Goal: Task Accomplishment & Management: Manage account settings

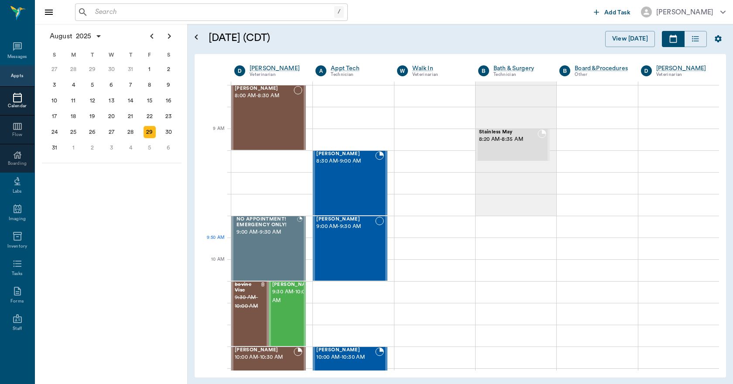
click at [283, 282] on div "Susie Forga 9:30 AM - 10:00 AM" at bounding box center [294, 314] width 44 height 64
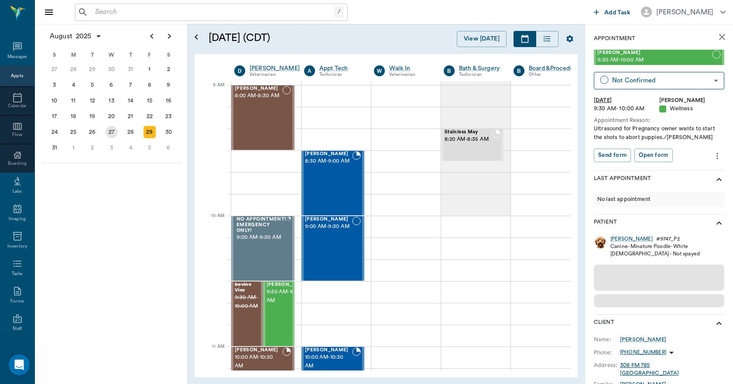
click at [127, 131] on div "28" at bounding box center [130, 132] width 12 height 12
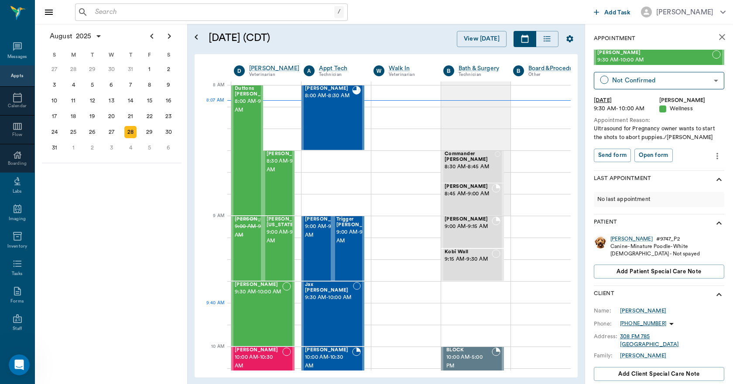
scroll to position [112, 0]
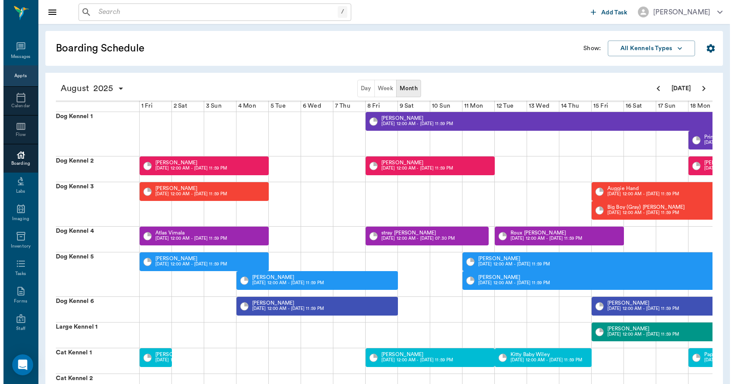
scroll to position [0, 338]
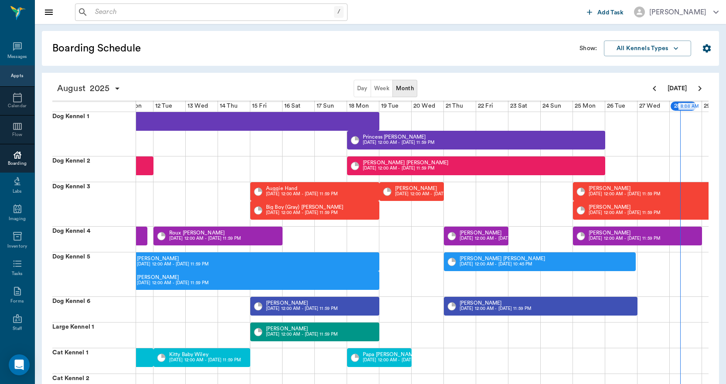
click at [14, 73] on div "Appts" at bounding box center [17, 76] width 12 height 7
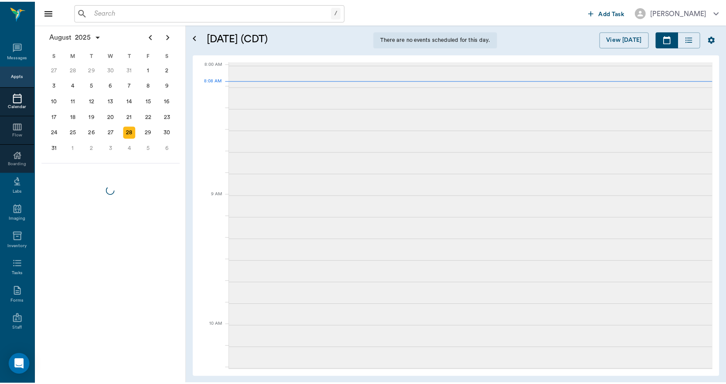
scroll to position [1, 0]
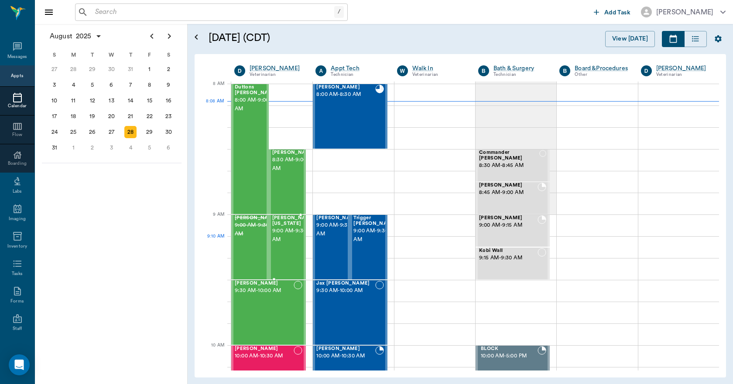
click at [285, 239] on span "9:00 AM - 9:30 AM" at bounding box center [294, 235] width 44 height 17
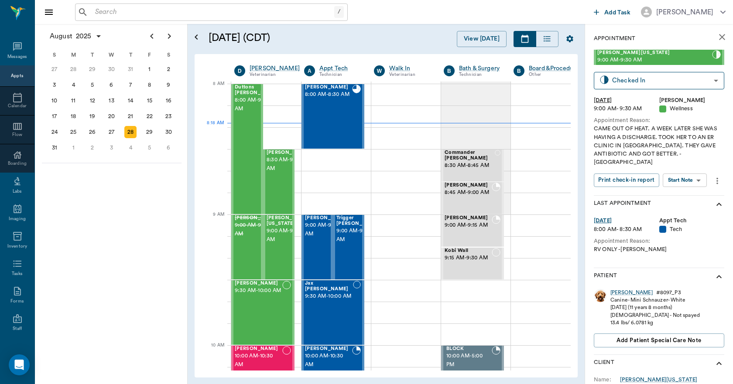
click at [217, 11] on input "text" at bounding box center [213, 12] width 242 height 12
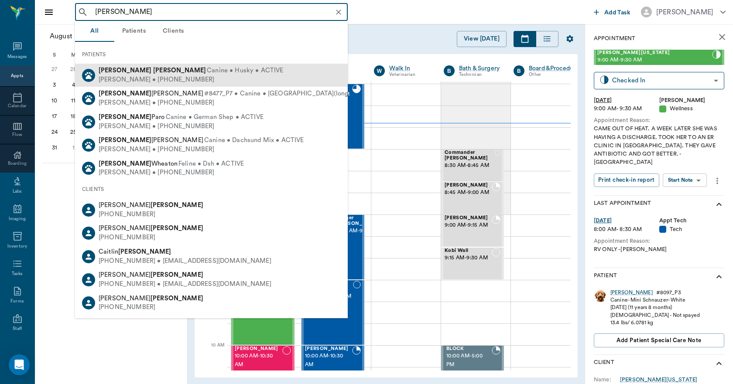
click at [207, 70] on span "Canine • Husky • ACTIVE" at bounding box center [245, 70] width 76 height 9
type input "mika fant"
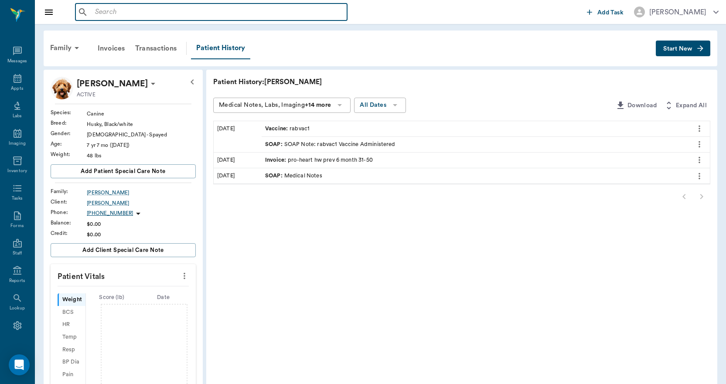
click at [151, 12] on input "text" at bounding box center [218, 12] width 252 height 12
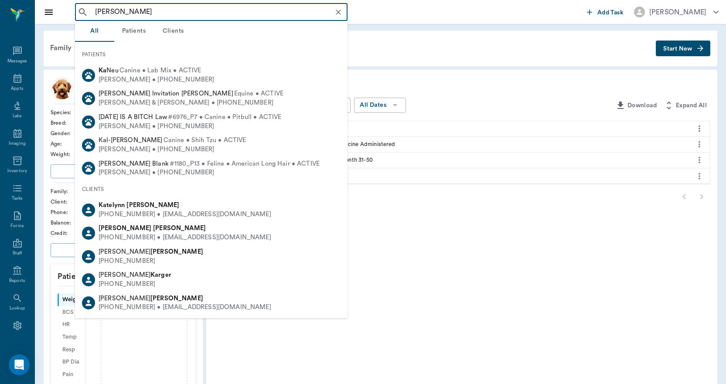
type input "kathryn fant"
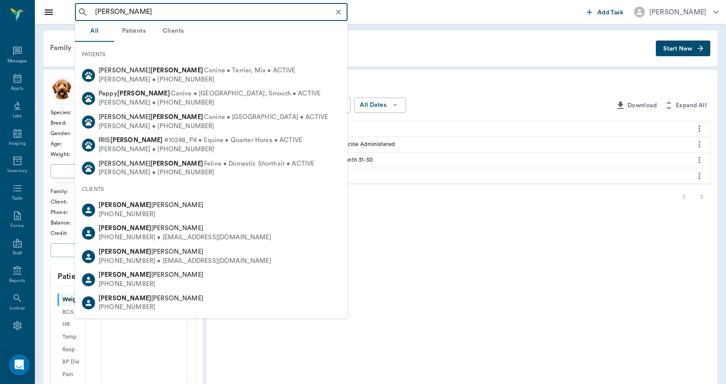
click at [337, 11] on icon "Clear" at bounding box center [338, 12] width 5 height 5
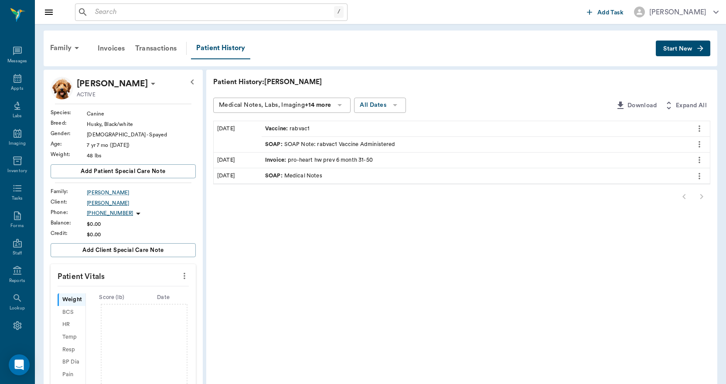
click at [104, 201] on div "Kathy Fant" at bounding box center [141, 203] width 109 height 8
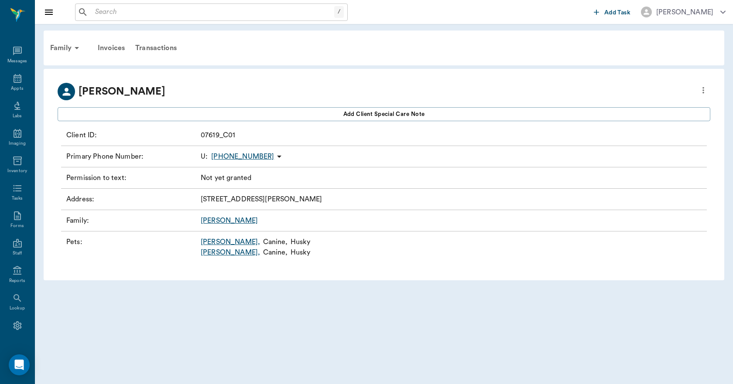
click at [204, 253] on link "Mika ," at bounding box center [230, 252] width 59 height 10
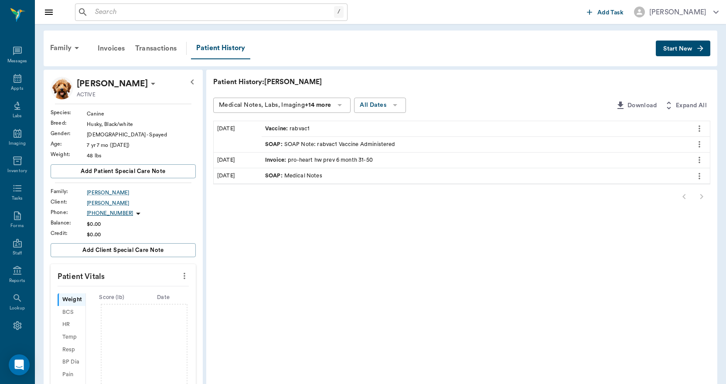
click at [238, 8] on input "text" at bounding box center [213, 12] width 242 height 12
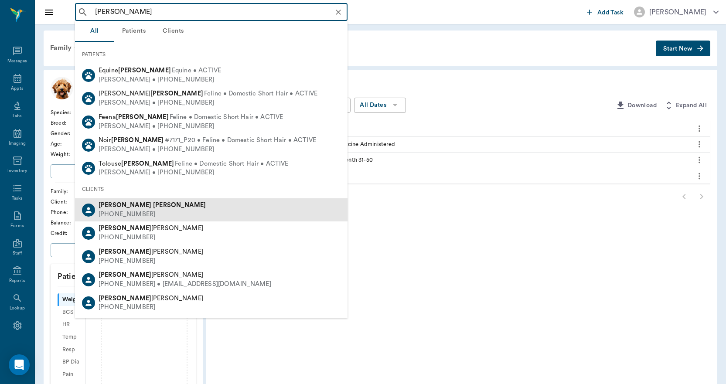
click at [111, 208] on b "Kathleen" at bounding box center [125, 205] width 53 height 7
type input "kathleen yarm"
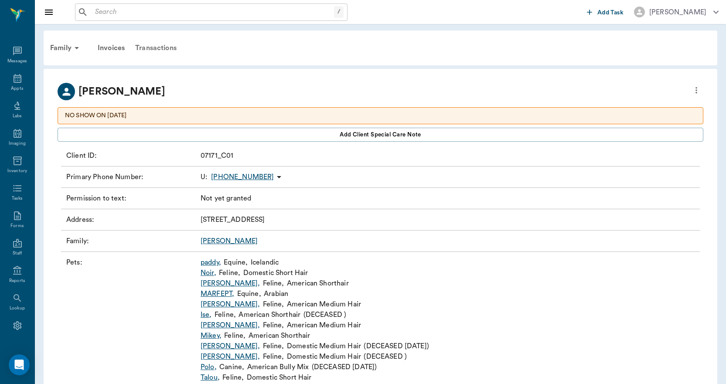
click at [152, 46] on div "Transactions" at bounding box center [156, 48] width 52 height 21
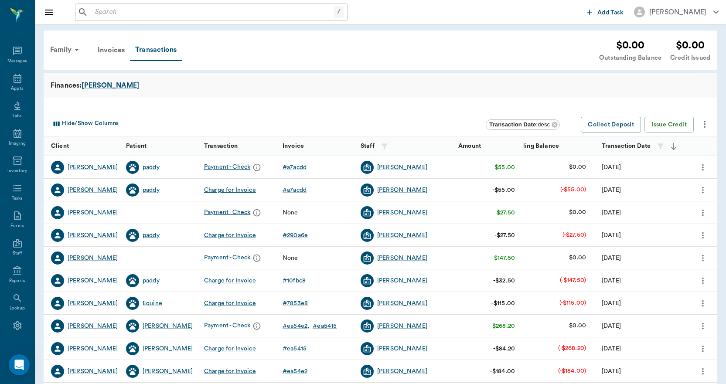
click at [156, 238] on div "paddy" at bounding box center [151, 235] width 17 height 9
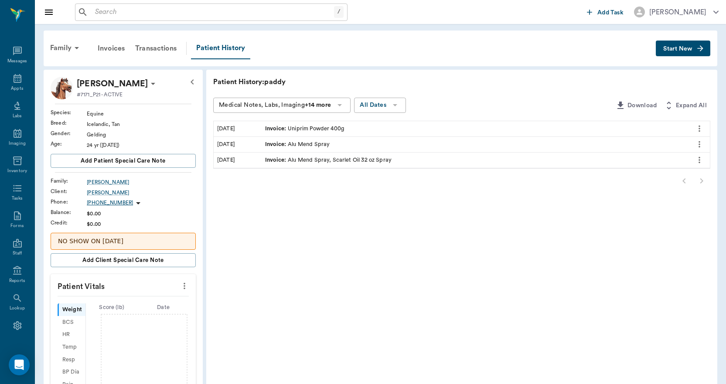
click at [670, 49] on span "Start New" at bounding box center [677, 49] width 29 height 0
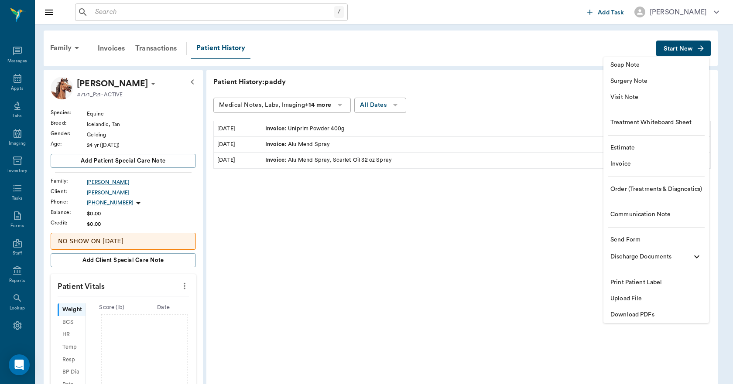
click at [615, 163] on span "Invoice" at bounding box center [656, 164] width 92 height 9
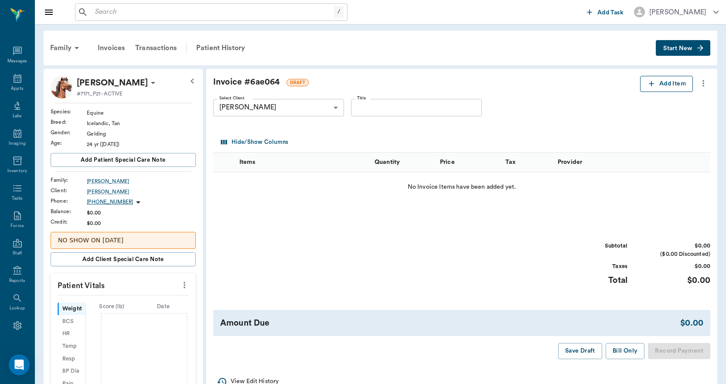
click at [668, 82] on button "Add Item" at bounding box center [666, 84] width 53 height 16
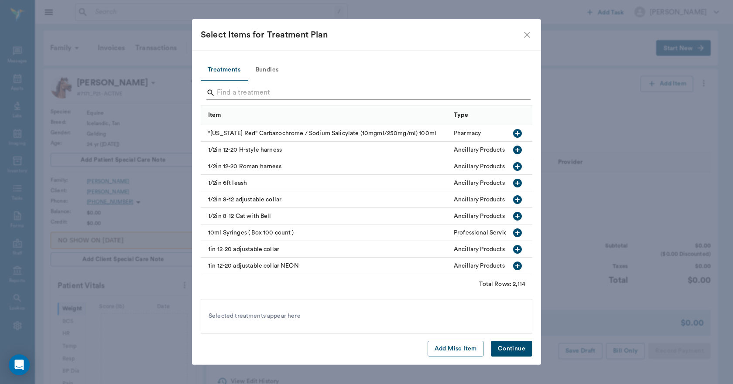
click at [297, 92] on input "Search" at bounding box center [367, 93] width 301 height 14
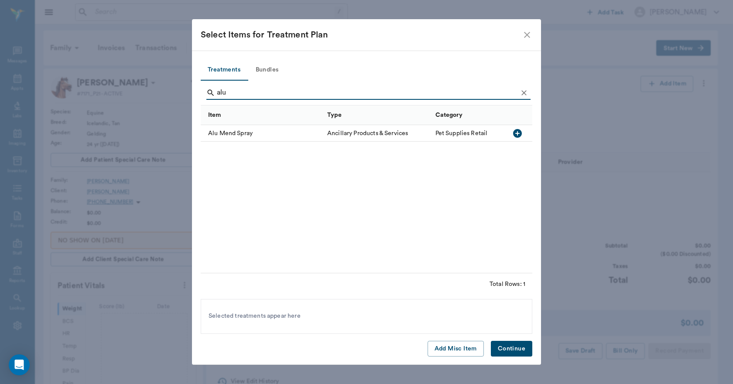
type input "alu"
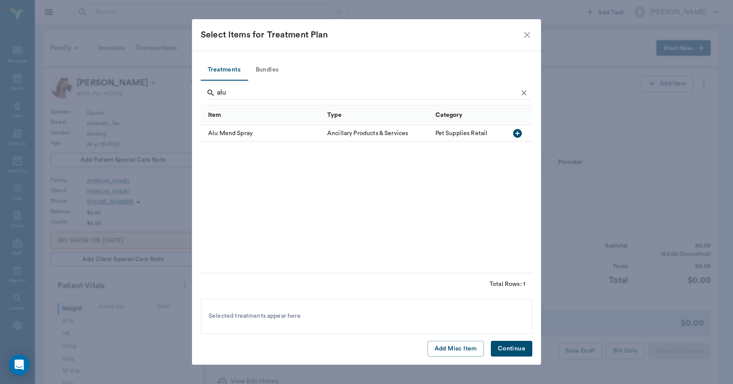
click at [517, 134] on icon "button" at bounding box center [517, 133] width 10 height 10
click at [517, 349] on button "Continue" at bounding box center [511, 349] width 41 height 16
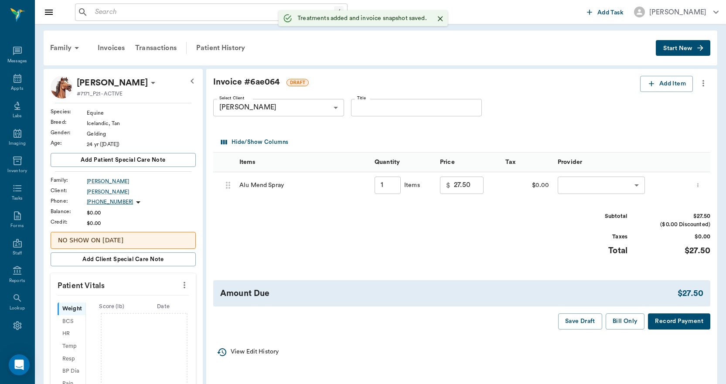
type input "1.00"
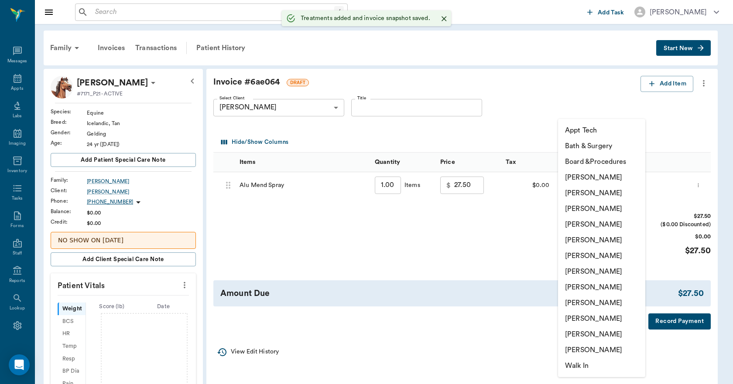
click at [583, 187] on body "/ ​ Add Task Dr. Bert Ellsworth Nectar Messages Appts Labs Imaging Inventory Ta…" at bounding box center [366, 293] width 733 height 587
click at [588, 334] on li "Lorean Lingle" at bounding box center [601, 335] width 87 height 16
type input "none-63ec2ece52e12b0ba117cc90"
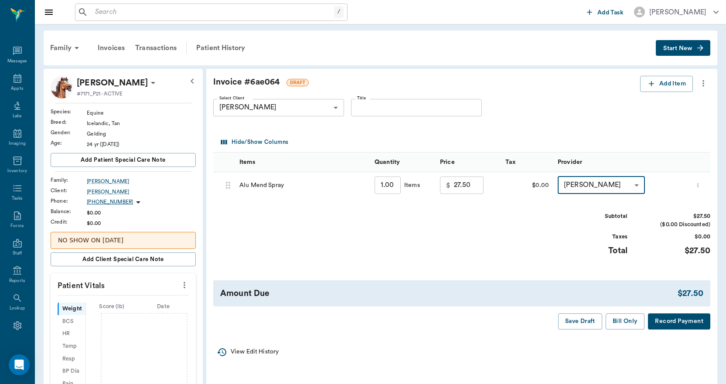
click at [631, 324] on button "Bill Only" at bounding box center [625, 322] width 39 height 16
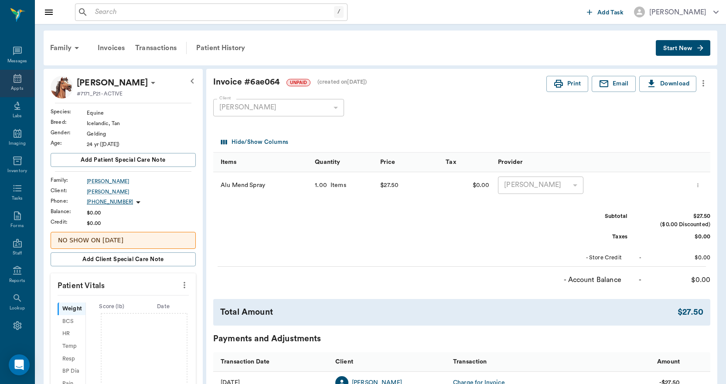
click at [11, 87] on div "Appts" at bounding box center [17, 88] width 12 height 7
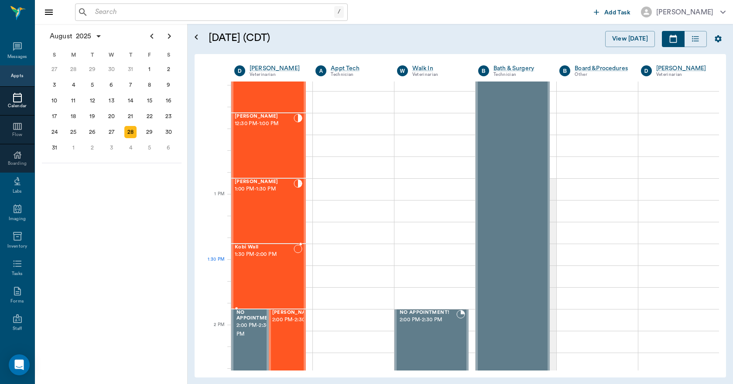
scroll to position [568, 0]
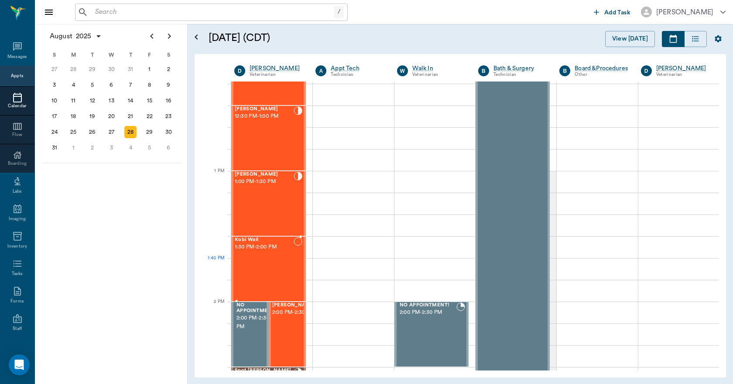
click at [278, 264] on div "Kobi Wall 1:30 PM - 2:00 PM" at bounding box center [264, 269] width 59 height 64
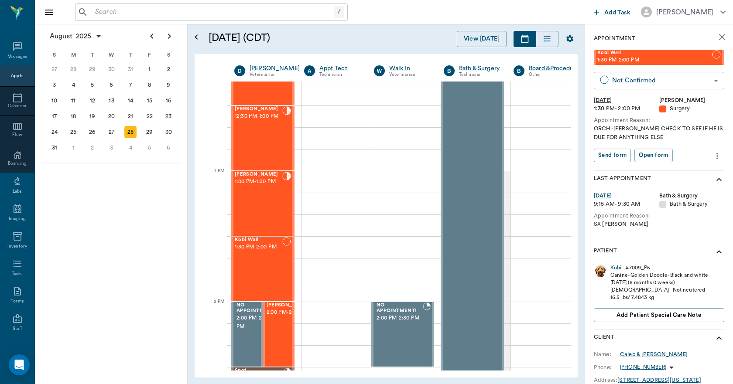
click at [622, 82] on body "/ ​ Add Task Dr. Bert Ellsworth Nectar Messages Appts Calendar Flow Boarding La…" at bounding box center [366, 192] width 733 height 384
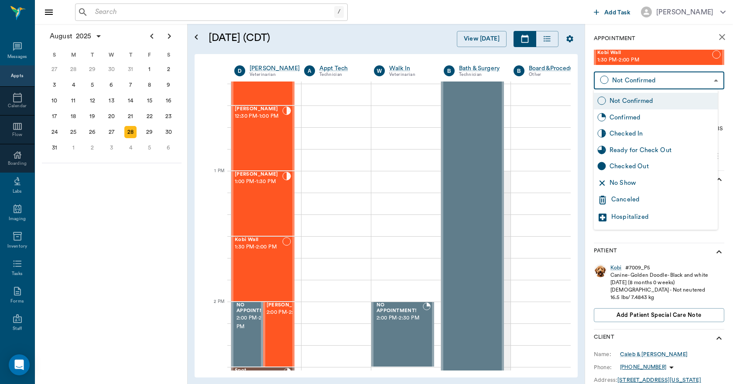
click at [625, 129] on div "Checked In" at bounding box center [656, 134] width 124 height 17
type input "CHECKED_IN"
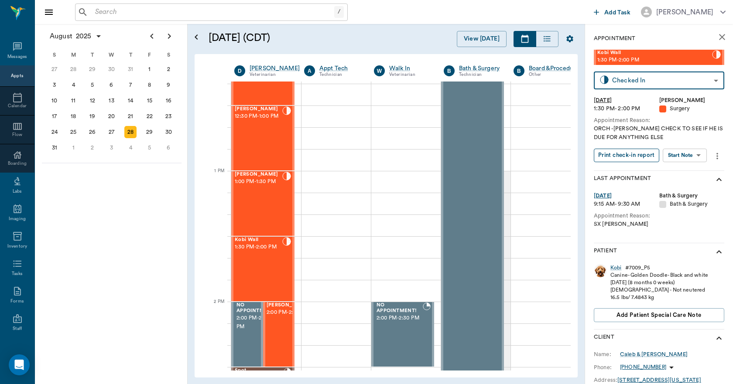
click at [629, 152] on button "Print check-in report" at bounding box center [626, 156] width 65 height 14
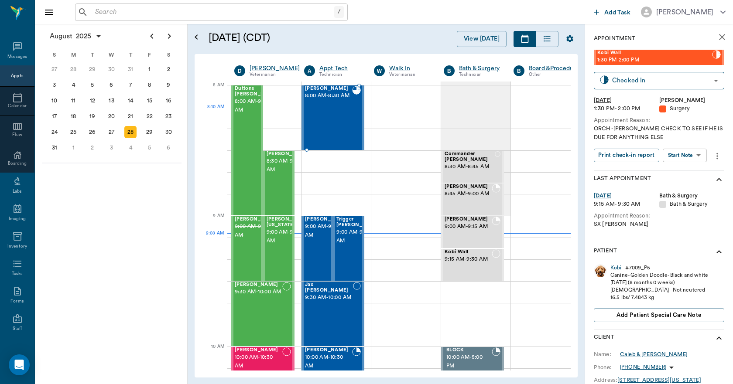
click at [332, 117] on div "Chip Luce 8:00 AM - 8:30 AM" at bounding box center [328, 118] width 47 height 64
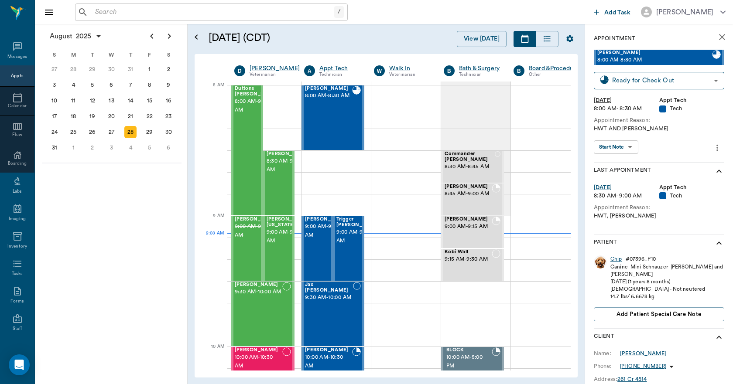
click at [620, 259] on div "Chip" at bounding box center [616, 259] width 12 height 7
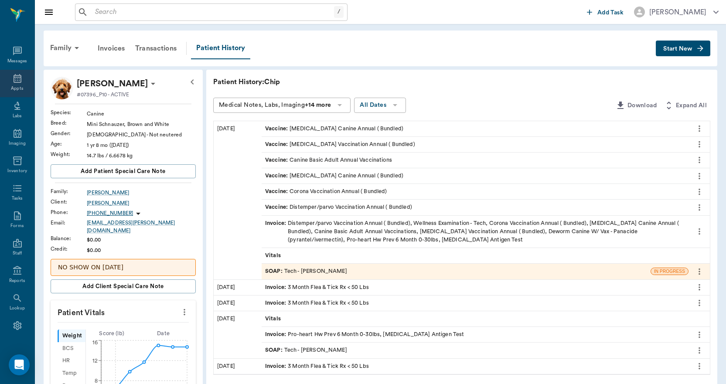
click at [14, 82] on icon at bounding box center [18, 78] width 8 height 9
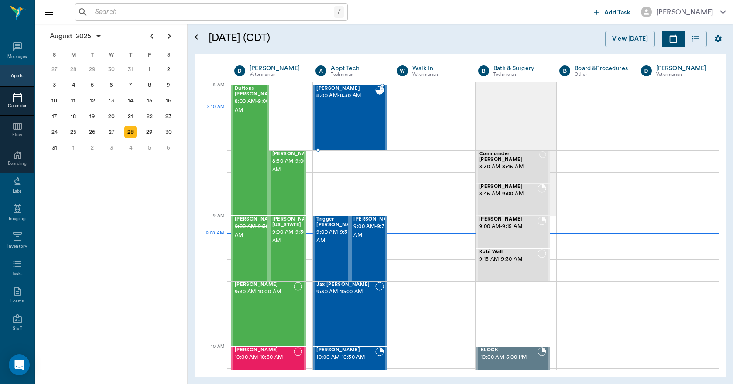
click at [347, 124] on div "Chip Luce 8:00 AM - 8:30 AM" at bounding box center [345, 118] width 58 height 64
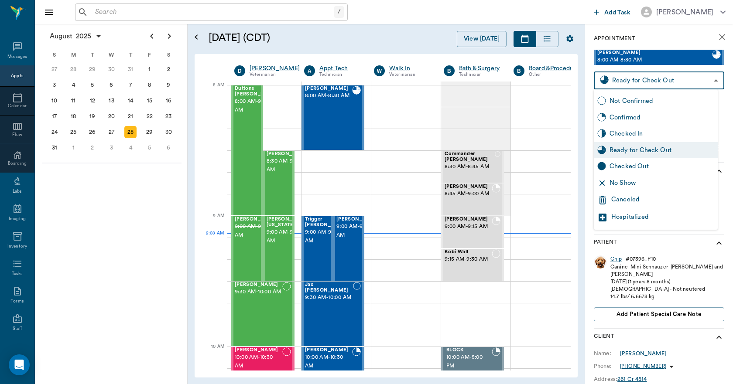
click at [658, 82] on body "/ ​ Add Task Dr. Bert Ellsworth Nectar Messages Appts Calendar Flow Boarding La…" at bounding box center [366, 192] width 733 height 384
click at [630, 170] on div "Checked Out" at bounding box center [661, 167] width 105 height 10
type input "CHECKED_OUT"
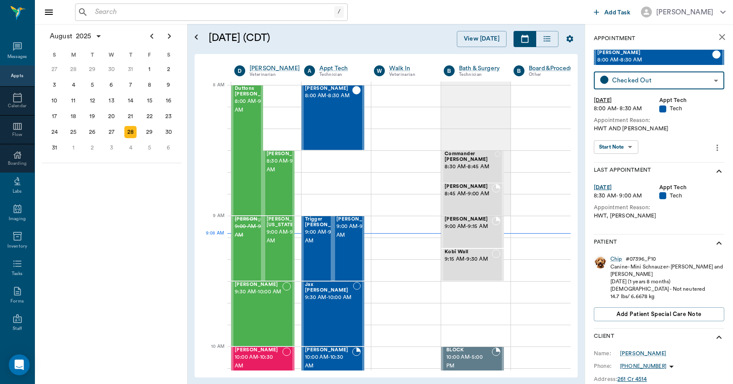
click at [723, 37] on button "close" at bounding box center [721, 36] width 17 height 17
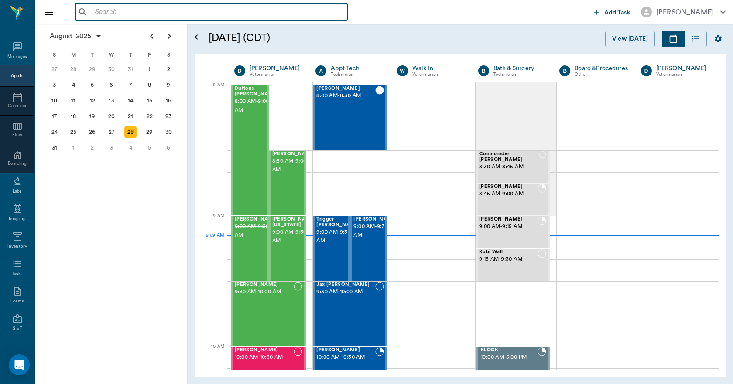
click at [110, 9] on input "text" at bounding box center [218, 12] width 252 height 12
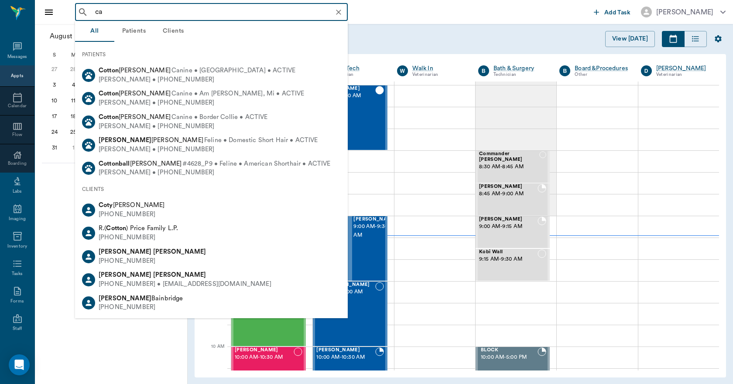
type input "c"
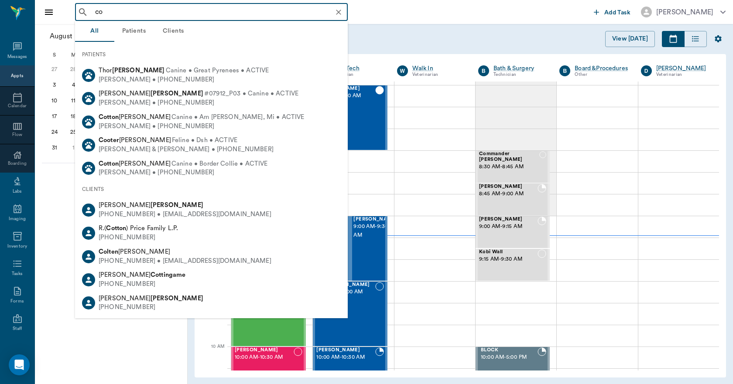
type input "c"
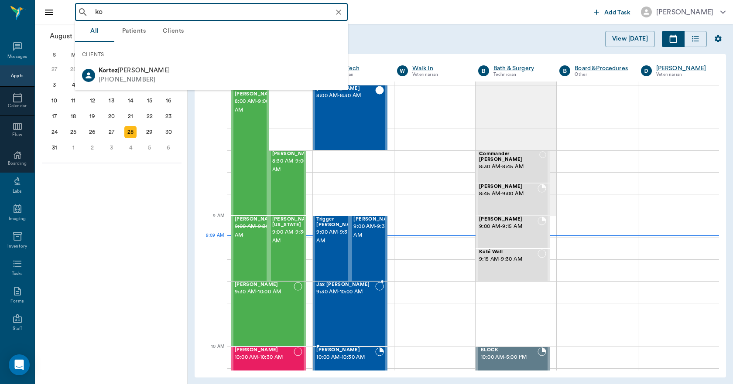
type input "k"
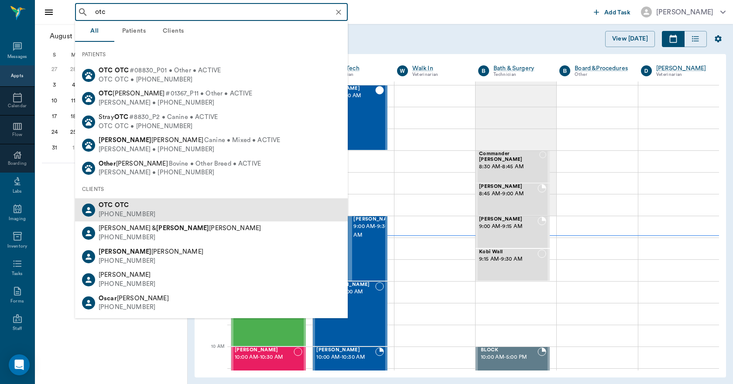
click at [123, 211] on div "(555) 555-5555" at bounding box center [127, 214] width 57 height 9
type input "otc"
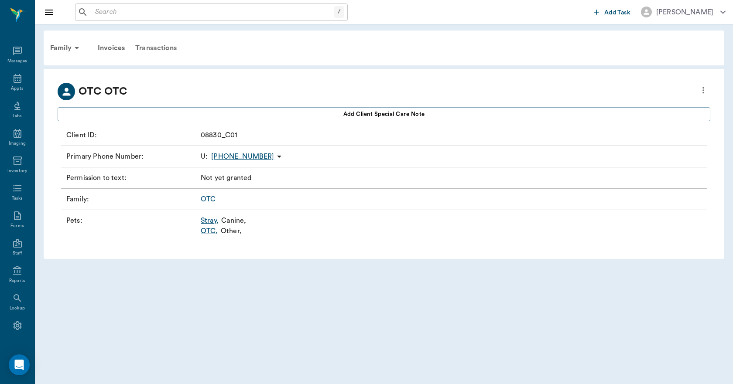
click at [152, 48] on div "Transactions" at bounding box center [156, 48] width 52 height 21
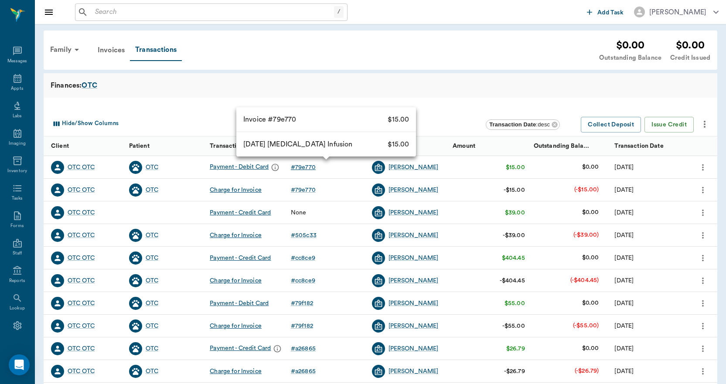
click at [308, 168] on div "# 79e770" at bounding box center [303, 167] width 25 height 9
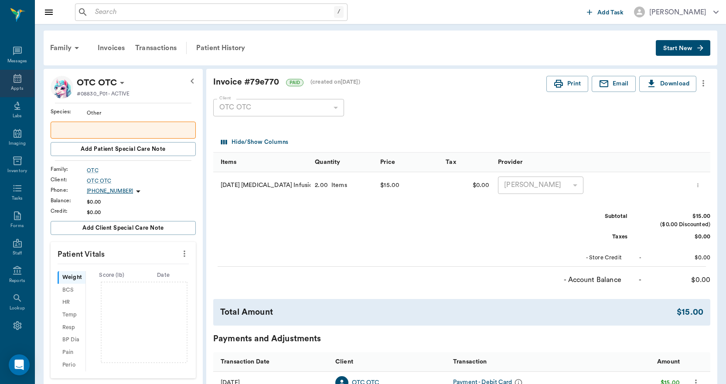
click at [18, 80] on icon at bounding box center [17, 78] width 10 height 10
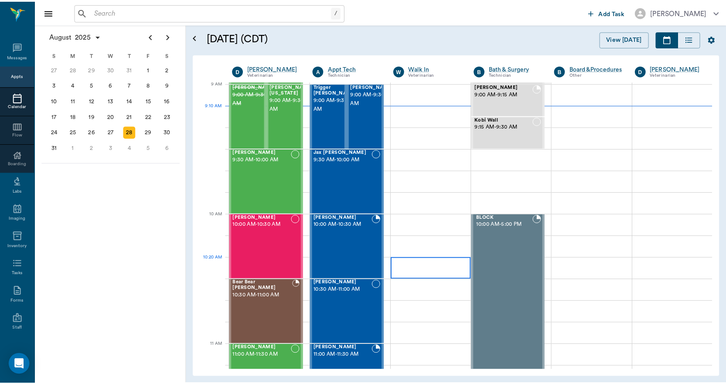
scroll to position [2, 0]
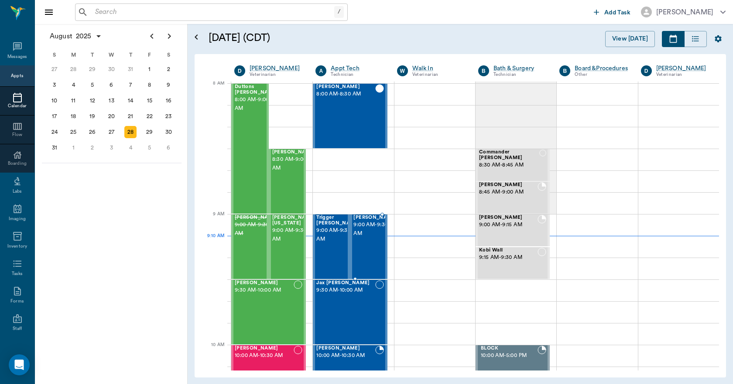
click at [368, 254] on div "Taytum Strickland 9:00 AM - 9:30 AM" at bounding box center [375, 247] width 44 height 64
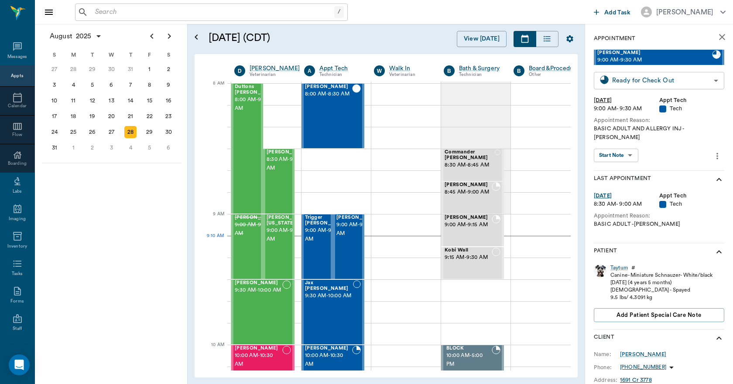
click at [627, 86] on body "/ ​ Add Task Dr. Bert Ellsworth Nectar Messages Appts Calendar Flow Boarding La…" at bounding box center [366, 192] width 733 height 384
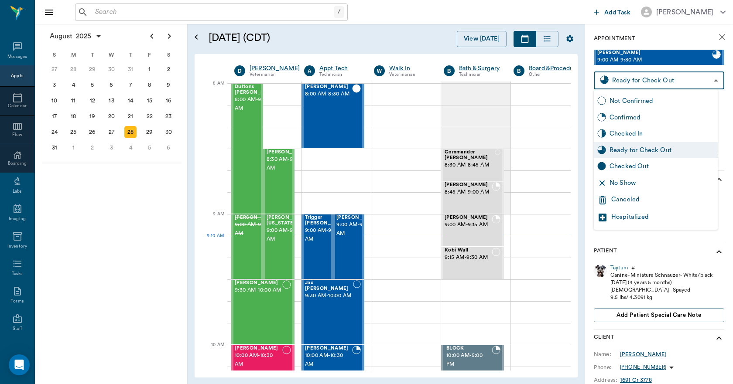
click at [622, 165] on div "Checked Out" at bounding box center [661, 167] width 105 height 10
type input "CHECKED_OUT"
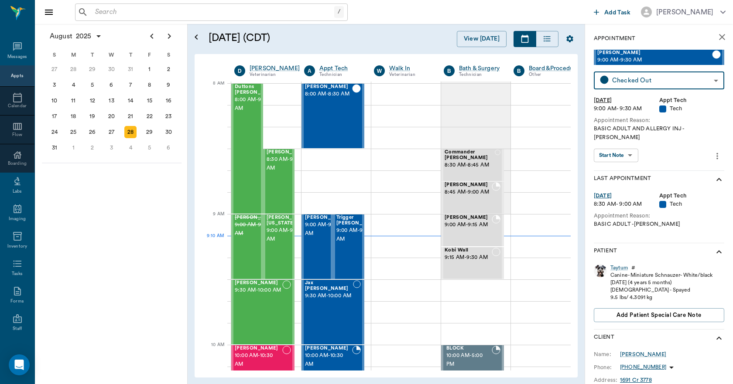
click at [717, 35] on icon "close" at bounding box center [722, 37] width 10 height 10
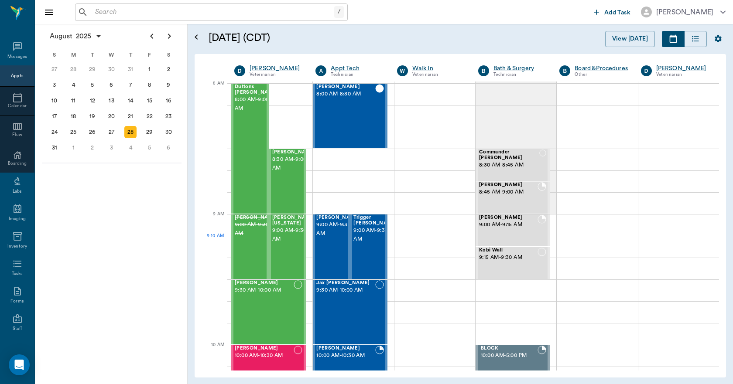
click at [118, 12] on input "text" at bounding box center [213, 12] width 242 height 12
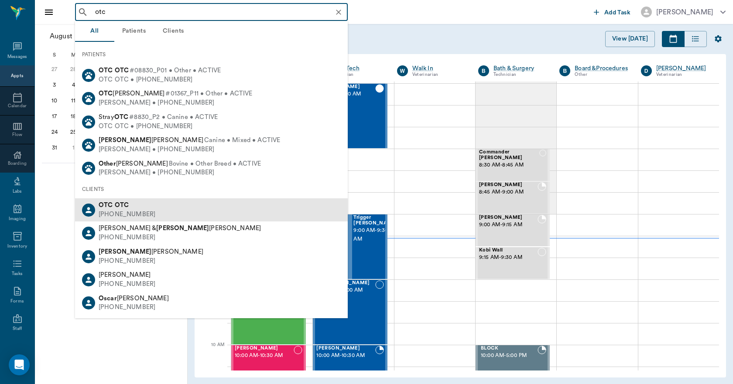
click at [110, 206] on b "OTC" at bounding box center [106, 205] width 14 height 7
type input "otc"
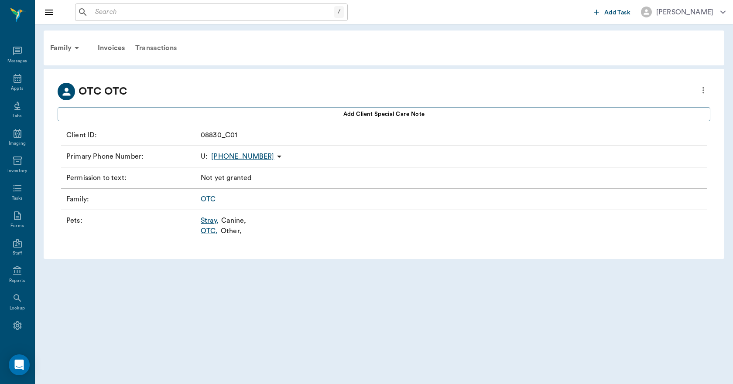
click at [160, 45] on div "Transactions" at bounding box center [156, 48] width 52 height 21
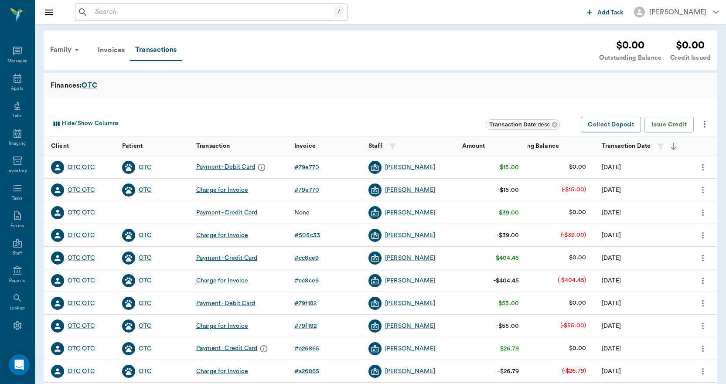
click at [137, 12] on input "text" at bounding box center [213, 12] width 242 height 12
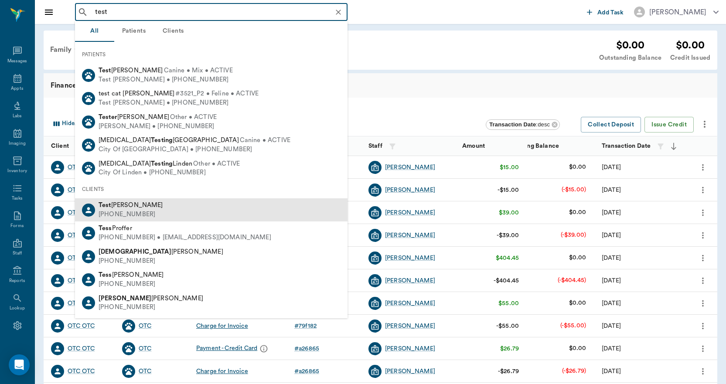
click at [113, 210] on div "(903) 796-3781" at bounding box center [131, 214] width 65 height 9
type input "test"
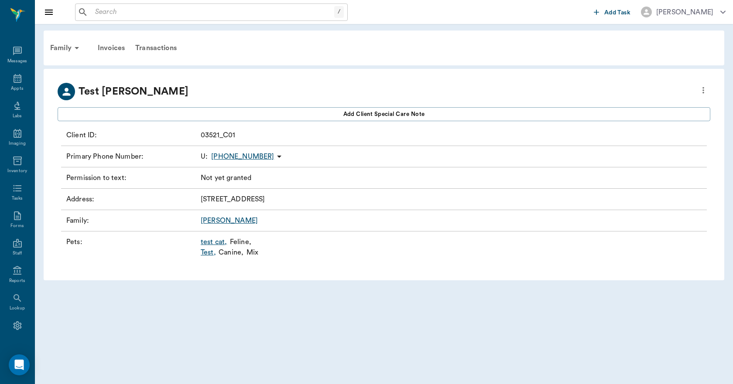
click at [206, 251] on link "Test ," at bounding box center [208, 252] width 15 height 10
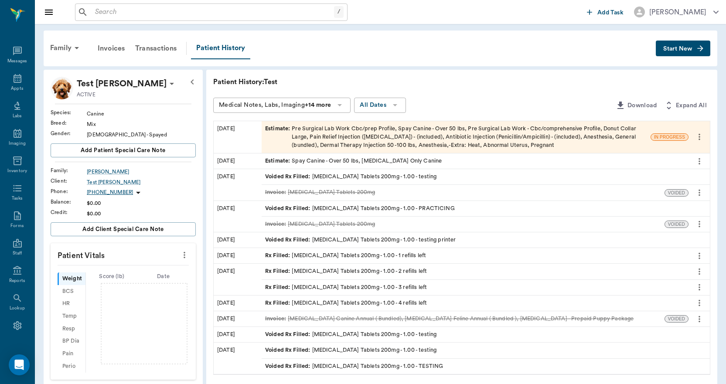
click at [352, 134] on div "Estimate : Pre Surgical Lab Work Cbc/prep Profile, Spay Canine - Over 50 lbs, P…" at bounding box center [456, 137] width 382 height 25
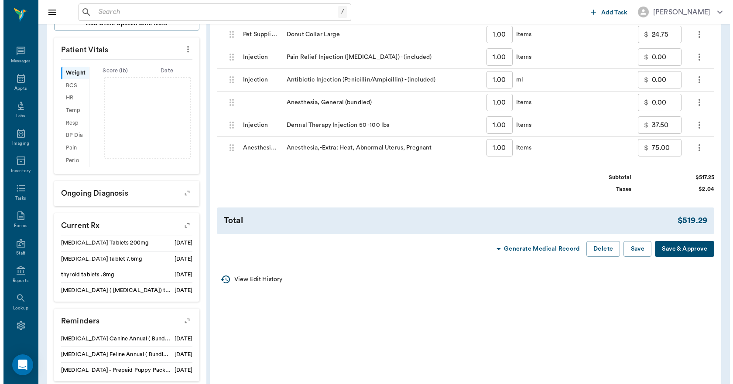
scroll to position [218, 0]
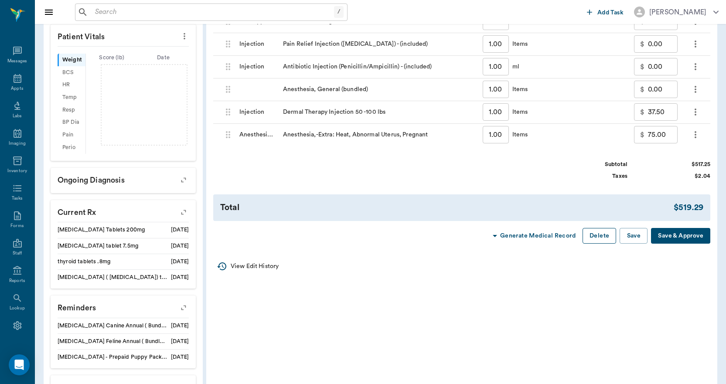
click at [596, 238] on button "Delete" at bounding box center [600, 236] width 34 height 16
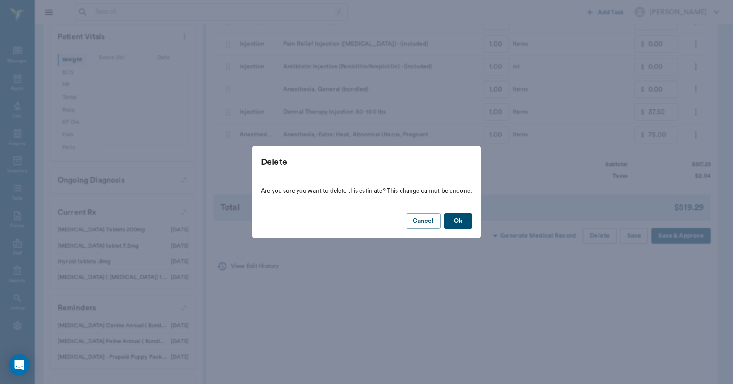
click at [455, 216] on button "Ok" at bounding box center [458, 221] width 28 height 16
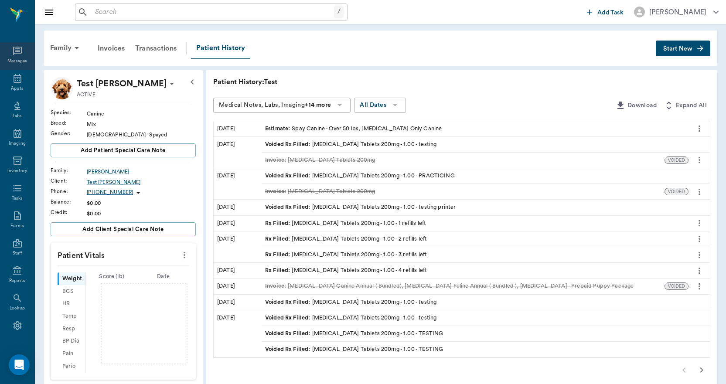
click at [14, 53] on icon at bounding box center [17, 51] width 9 height 9
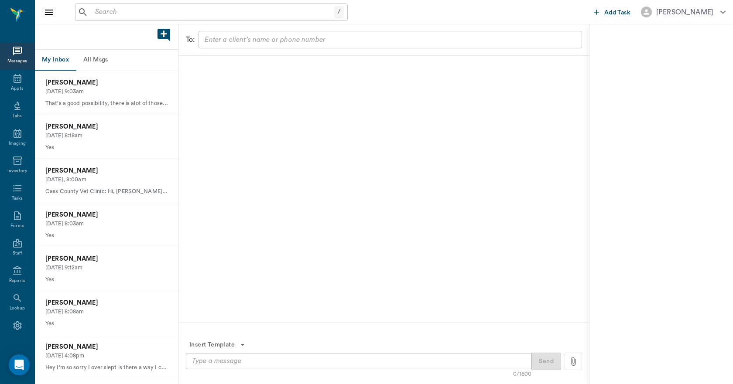
click at [99, 55] on button "All Msgs" at bounding box center [95, 60] width 39 height 21
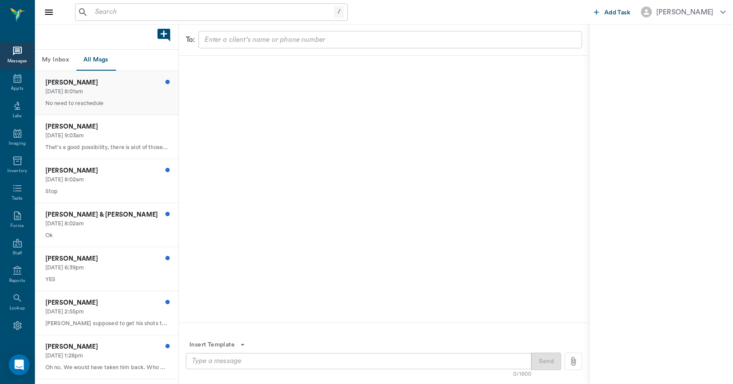
click at [108, 95] on p "[DATE] 8:01am" at bounding box center [106, 92] width 123 height 8
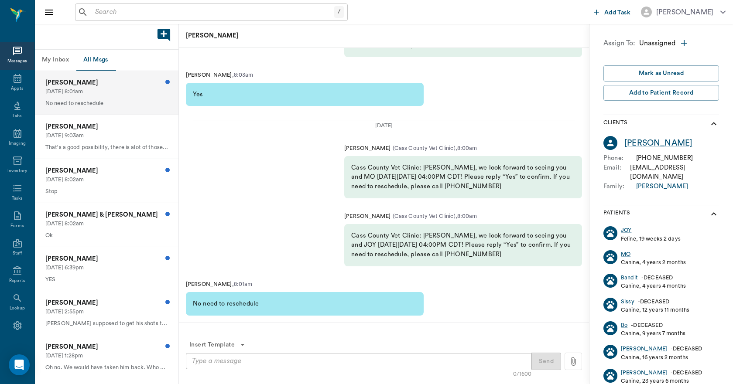
click at [108, 89] on p "[DATE] 8:01am" at bounding box center [106, 92] width 123 height 8
click at [283, 361] on textarea at bounding box center [358, 361] width 333 height 10
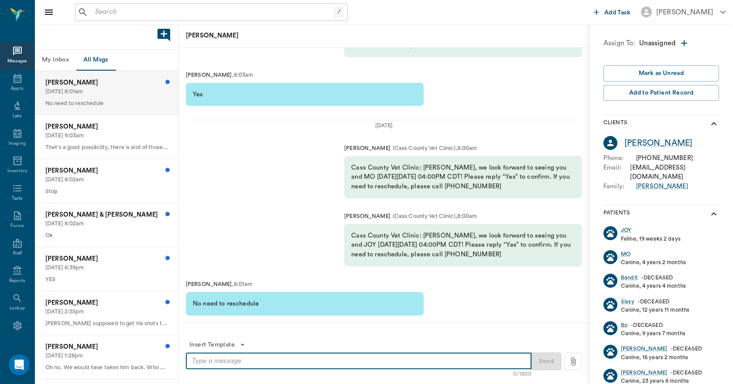
click at [274, 363] on textarea at bounding box center [358, 361] width 333 height 10
click at [122, 142] on div "Jamie O'Bryant 08/26/2025, 9:03am That's a good possibility, there is alot of t…" at bounding box center [106, 137] width 143 height 44
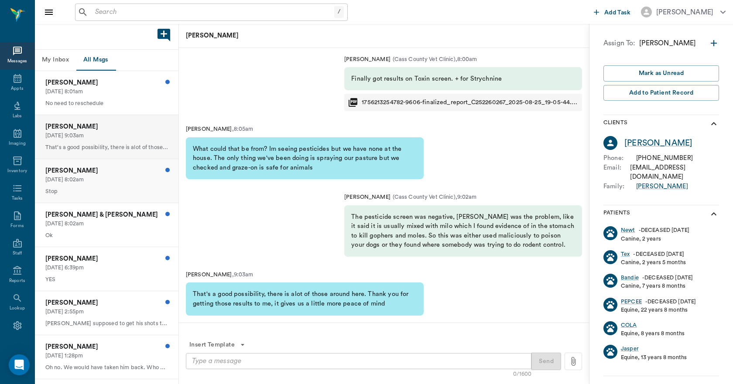
click at [113, 179] on p "[DATE] 8:02am" at bounding box center [106, 180] width 123 height 8
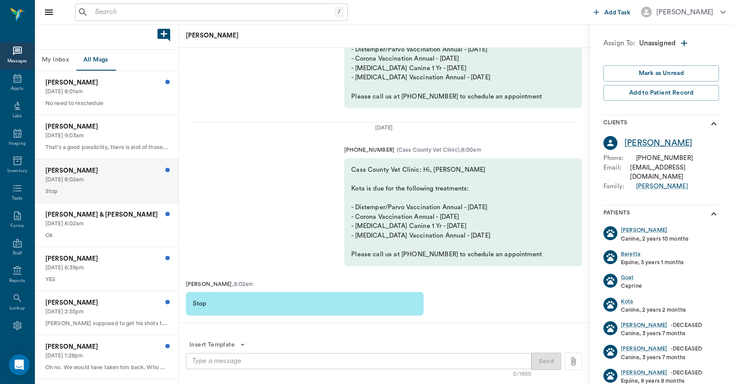
click at [664, 144] on div "Aimee Shelton" at bounding box center [658, 143] width 68 height 13
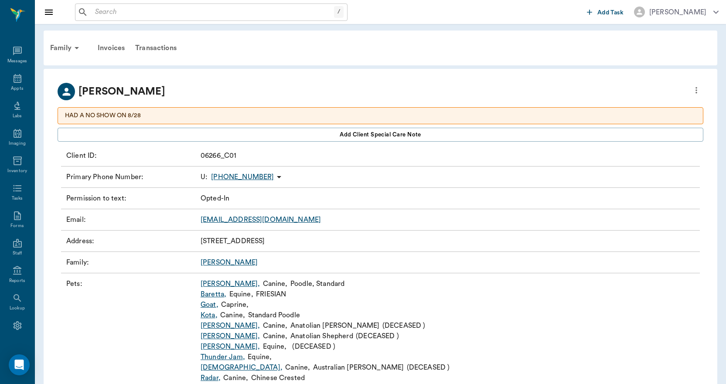
click at [252, 176] on p "(903) 650-7131" at bounding box center [242, 177] width 63 height 10
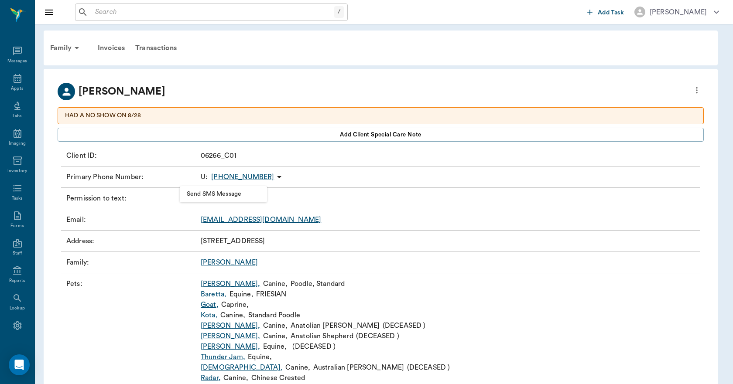
click at [622, 85] on div at bounding box center [366, 192] width 733 height 384
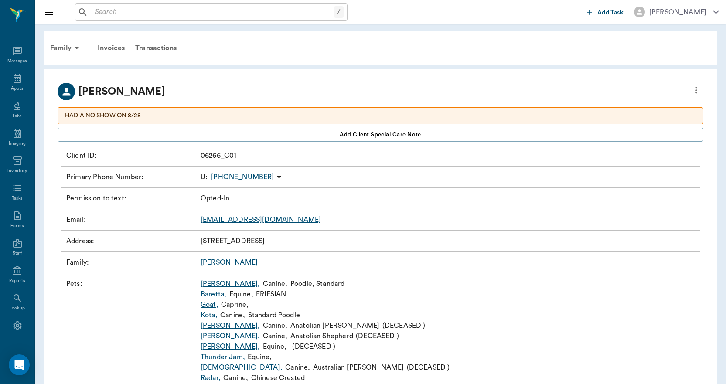
click at [696, 91] on icon "more" at bounding box center [697, 90] width 10 height 10
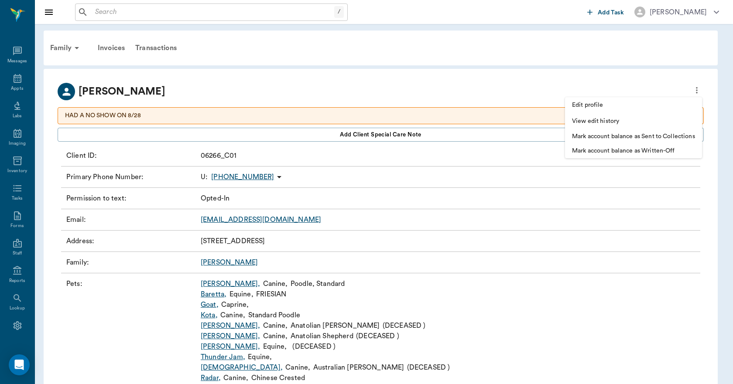
click at [646, 103] on span "Edit profile" at bounding box center [633, 105] width 123 height 9
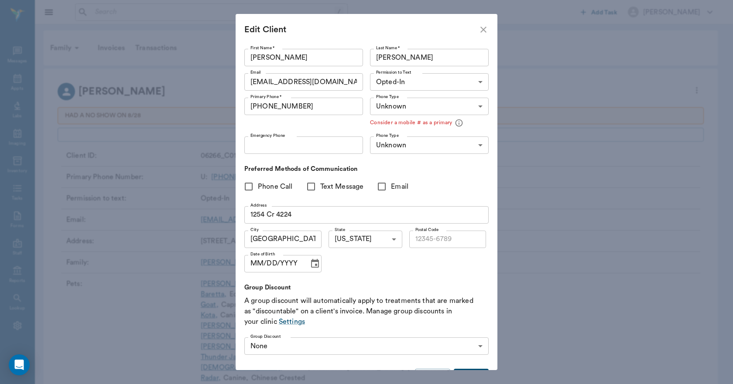
type input "75551"
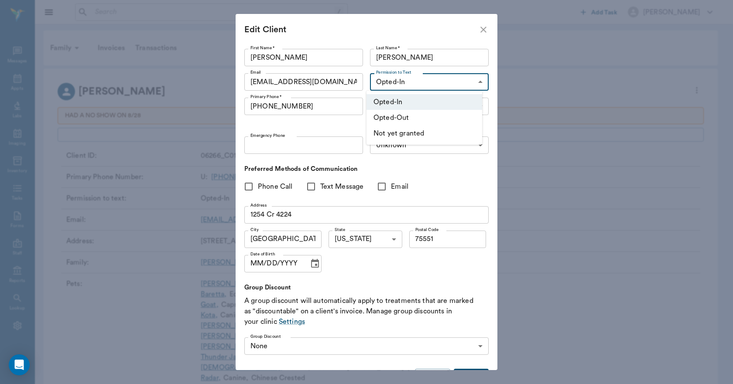
click at [456, 85] on body "/ ​ Add Task Dr. Bert Ellsworth Nectar Messages Appts Labs Imaging Inventory Ta…" at bounding box center [366, 239] width 733 height 479
click at [404, 116] on li "Opted-Out" at bounding box center [424, 118] width 116 height 16
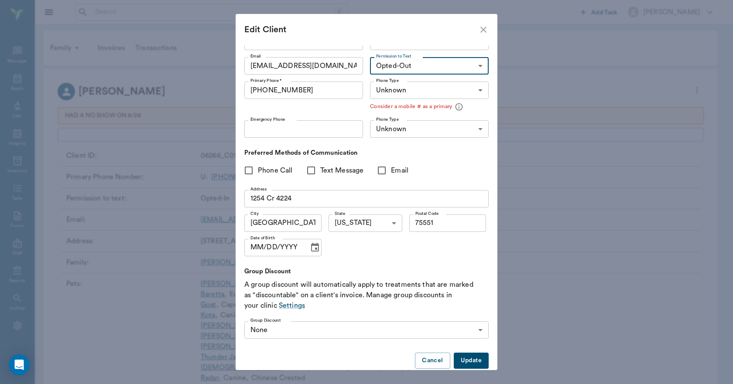
scroll to position [31, 0]
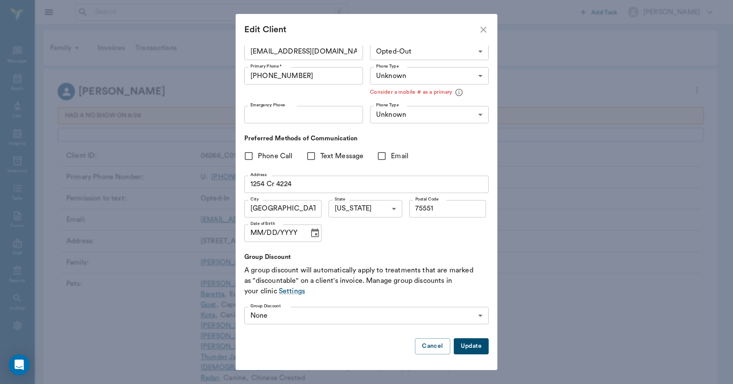
click at [468, 348] on button "Update" at bounding box center [471, 346] width 35 height 16
type input "UNKNOWN"
type input "MOBILE"
type input "LANDLINE"
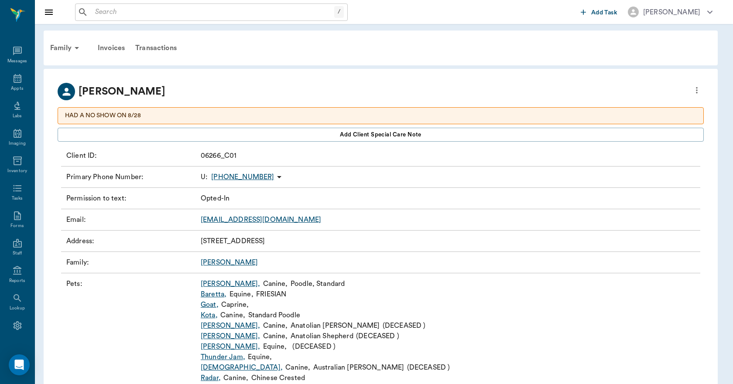
scroll to position [16, 0]
type input "OPT_OUT"
type input "UNKNOWN"
type input "75551"
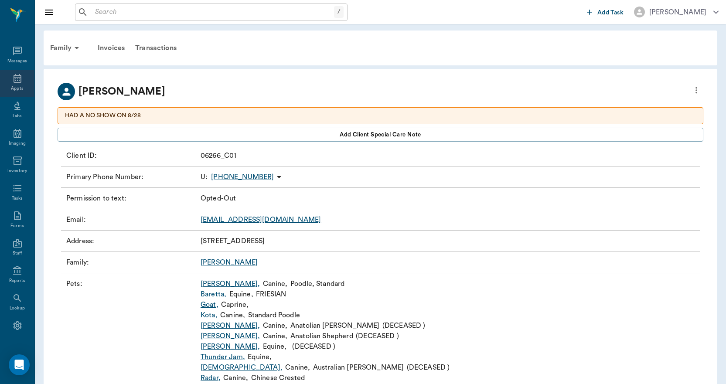
click at [21, 88] on div "Appts" at bounding box center [17, 83] width 34 height 27
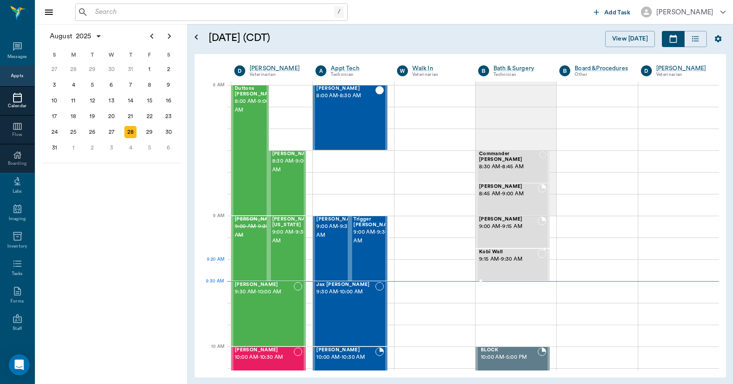
click at [488, 270] on div "Kobi Wall 9:15 AM - 9:30 AM" at bounding box center [508, 264] width 58 height 31
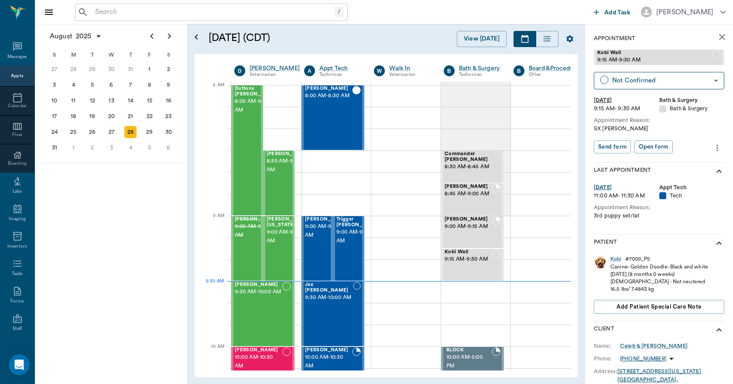
click at [713, 43] on button "close" at bounding box center [721, 36] width 17 height 17
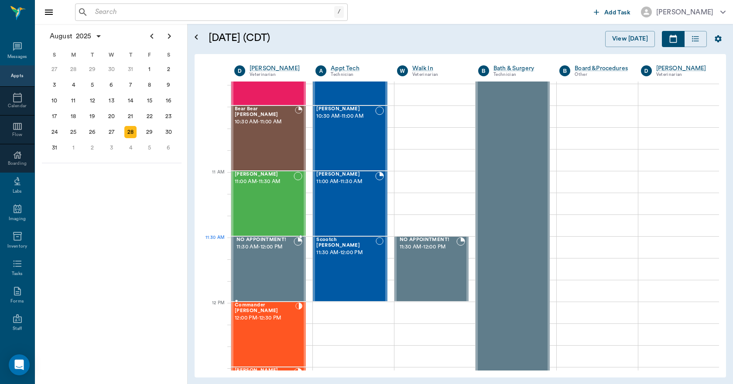
scroll to position [305, 0]
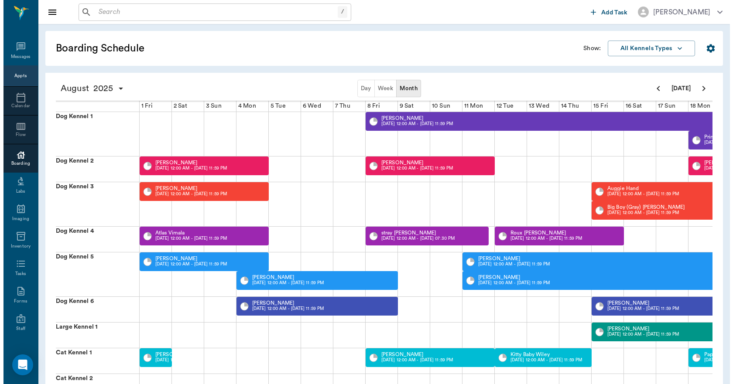
scroll to position [0, 338]
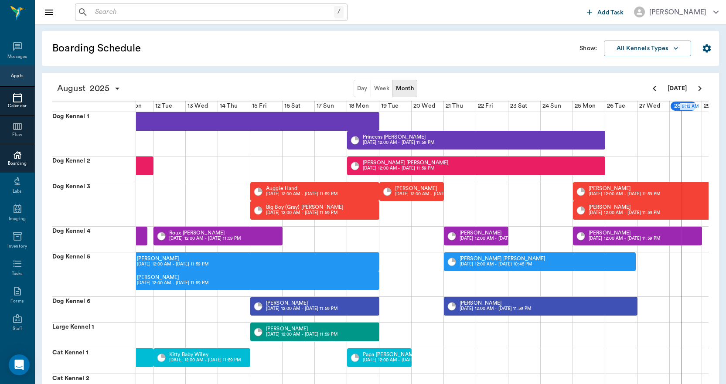
click at [13, 97] on icon at bounding box center [17, 98] width 9 height 10
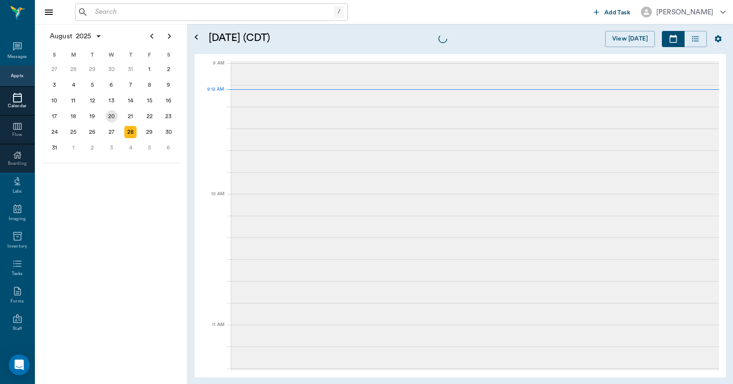
scroll to position [132, 0]
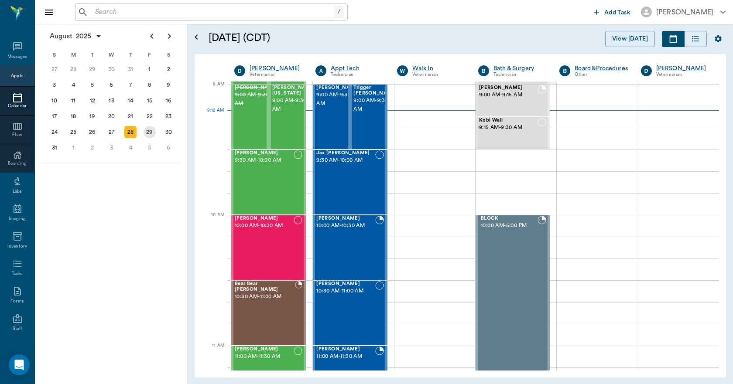
click at [150, 132] on div "29" at bounding box center [149, 132] width 12 height 12
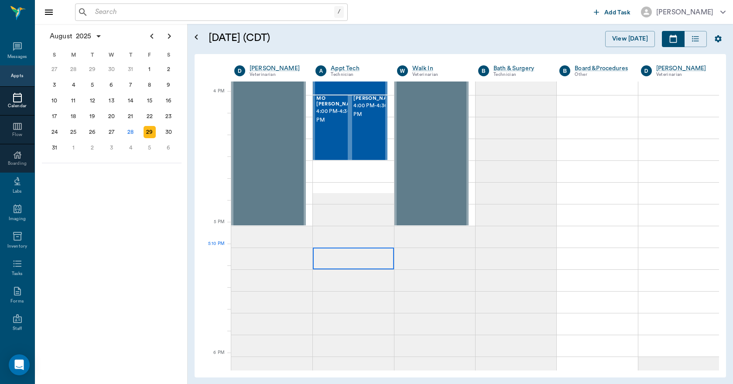
scroll to position [1047, 0]
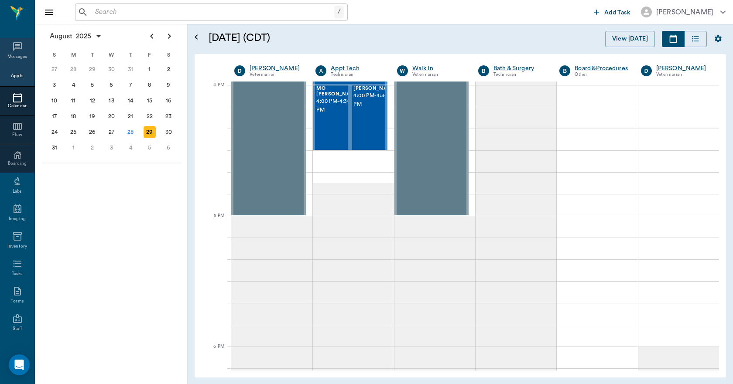
click at [12, 48] on icon at bounding box center [17, 46] width 10 height 10
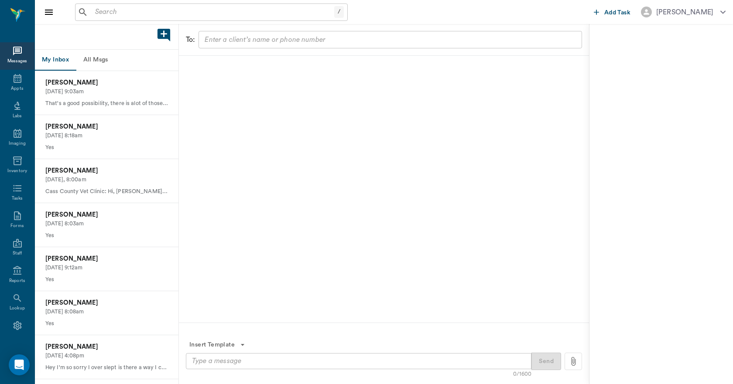
click at [95, 57] on button "All Msgs" at bounding box center [95, 60] width 39 height 21
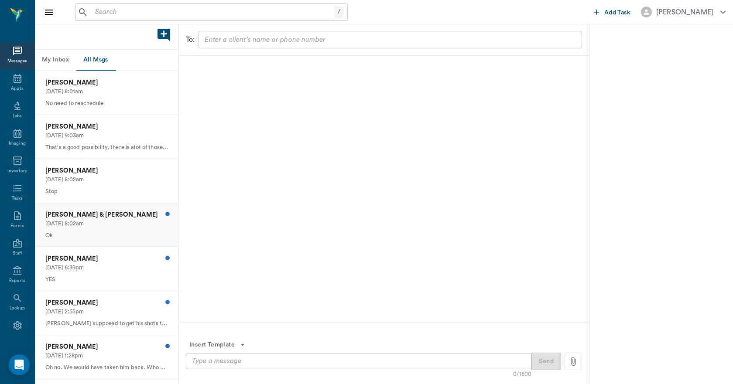
click at [90, 224] on p "08/24/2025, 8:02am" at bounding box center [106, 224] width 123 height 8
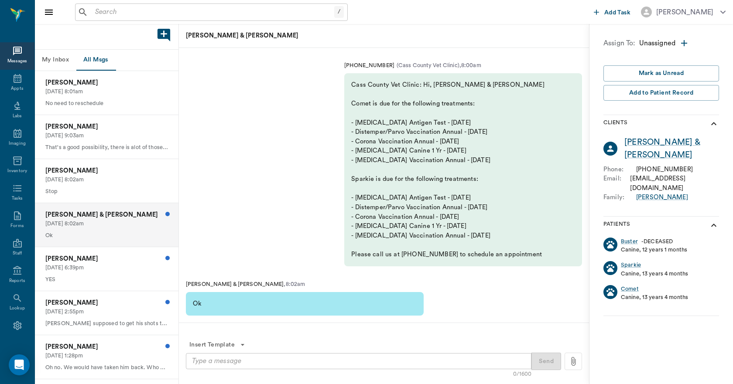
click at [90, 224] on p "08/24/2025, 8:02am" at bounding box center [106, 224] width 123 height 8
click at [95, 266] on p "08/23/2025, 6:39pm" at bounding box center [106, 268] width 123 height 8
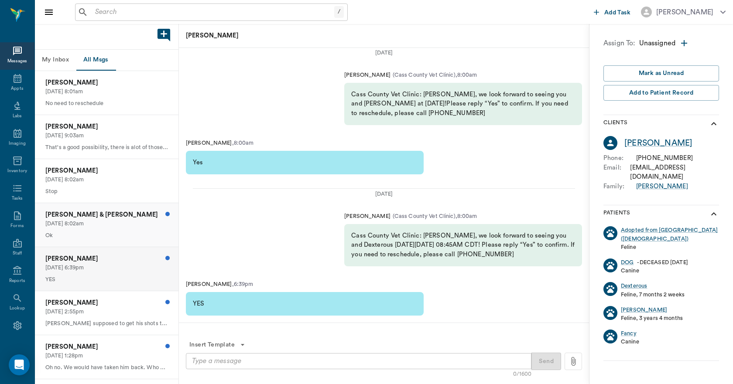
click at [101, 235] on p "Ok" at bounding box center [106, 236] width 123 height 8
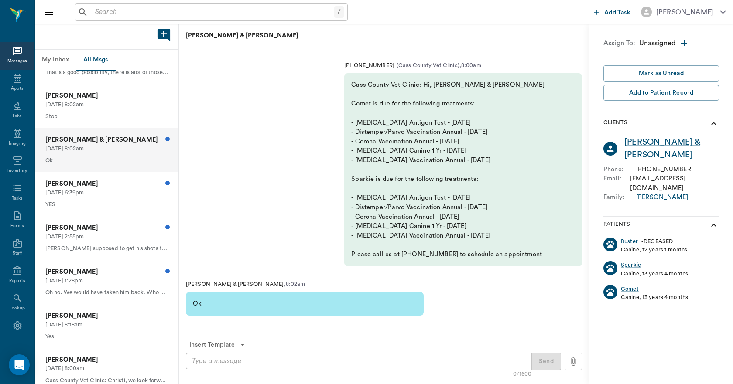
scroll to position [87, 0]
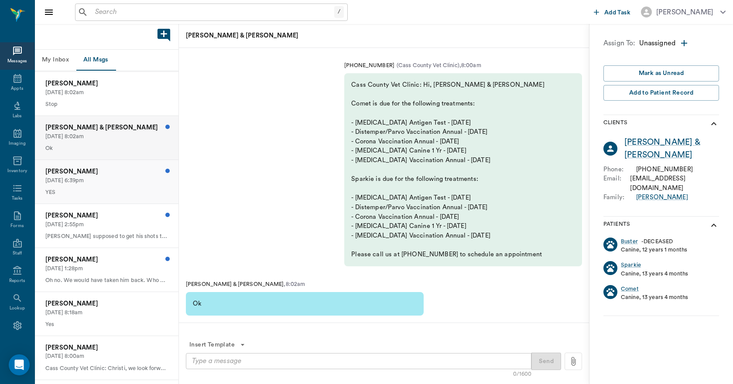
click at [113, 193] on p "YES" at bounding box center [106, 192] width 123 height 8
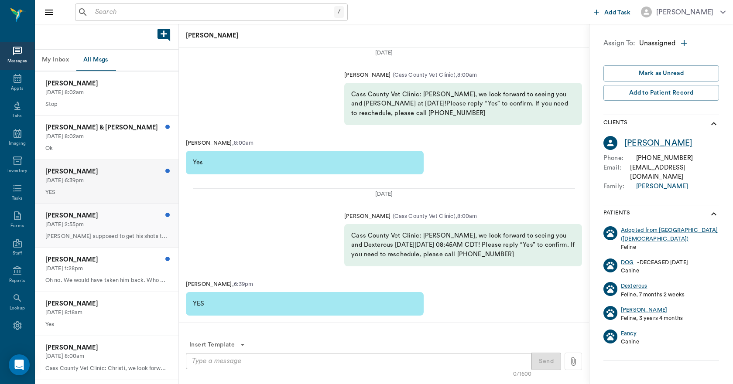
click at [109, 225] on p "08/23/2025, 2:55pm" at bounding box center [106, 225] width 123 height 8
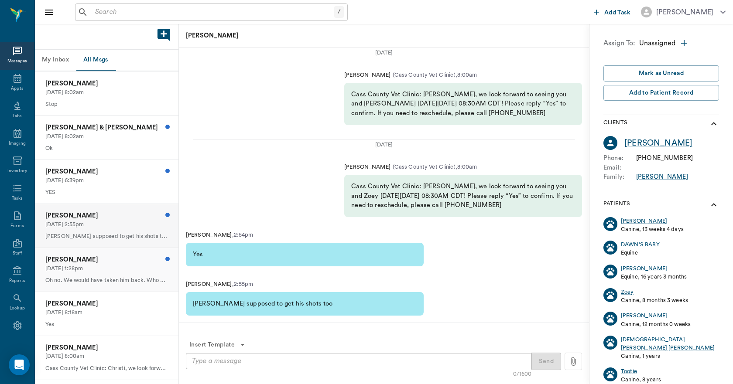
click at [120, 265] on p "08/22/2025, 1:28pm" at bounding box center [106, 269] width 123 height 8
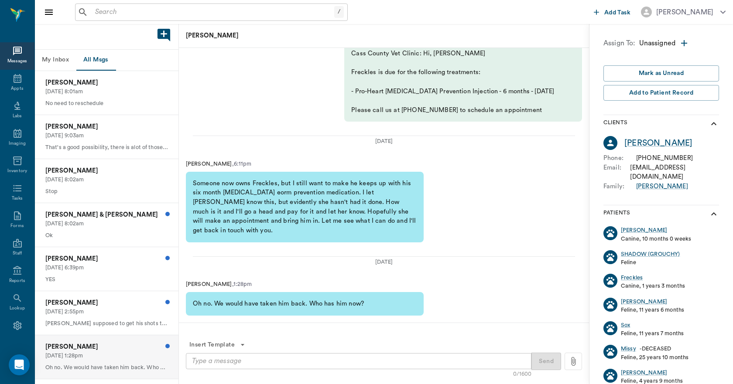
click at [48, 60] on button "My Inbox" at bounding box center [55, 60] width 41 height 21
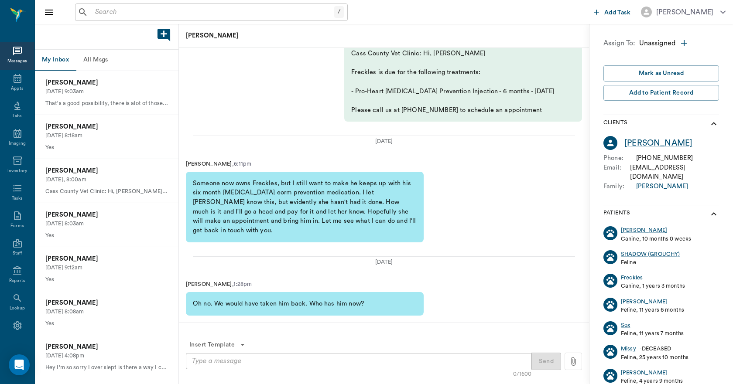
click at [93, 58] on button "All Msgs" at bounding box center [95, 60] width 39 height 21
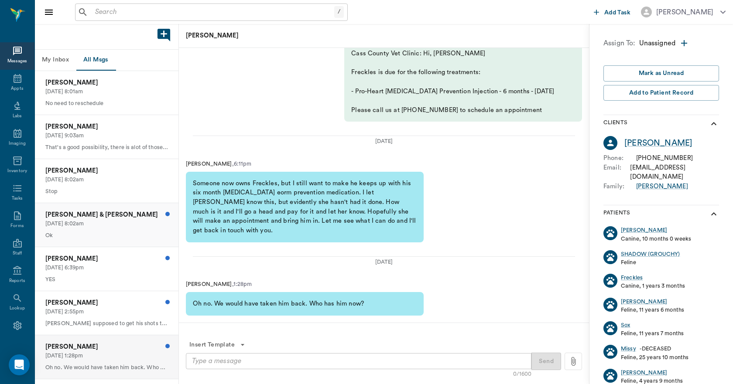
click at [115, 220] on p "08/24/2025, 8:02am" at bounding box center [106, 224] width 123 height 8
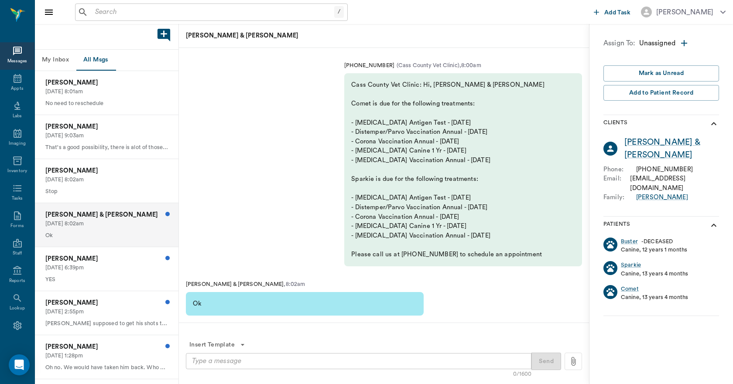
click at [115, 220] on p "08/24/2025, 8:02am" at bounding box center [106, 224] width 123 height 8
click at [110, 260] on p "MARIE RESTER" at bounding box center [106, 259] width 123 height 10
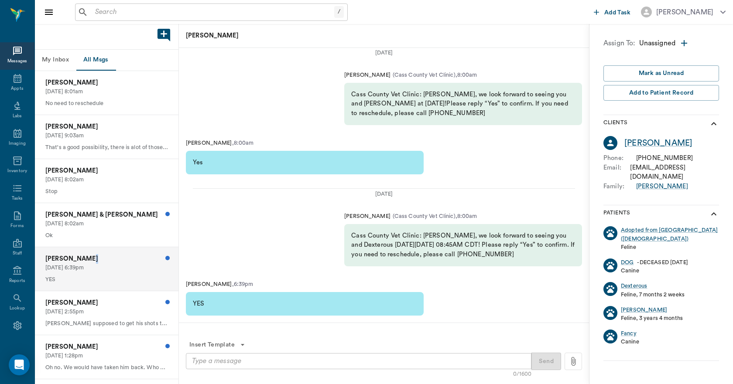
click at [110, 260] on p "MARIE RESTER" at bounding box center [106, 259] width 123 height 10
click at [118, 300] on p "Cheri Jones" at bounding box center [106, 303] width 123 height 10
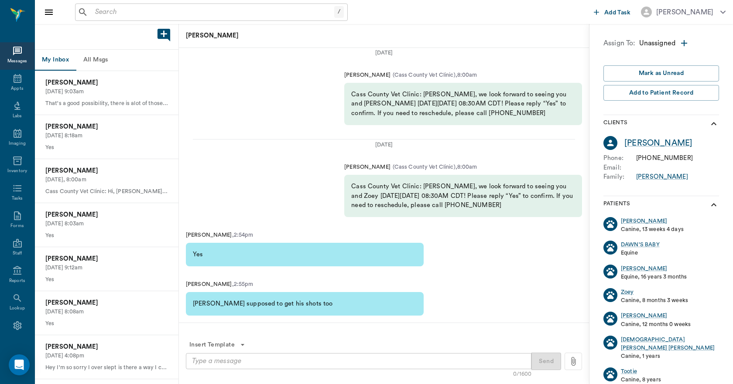
click at [88, 56] on button "All Msgs" at bounding box center [95, 60] width 39 height 21
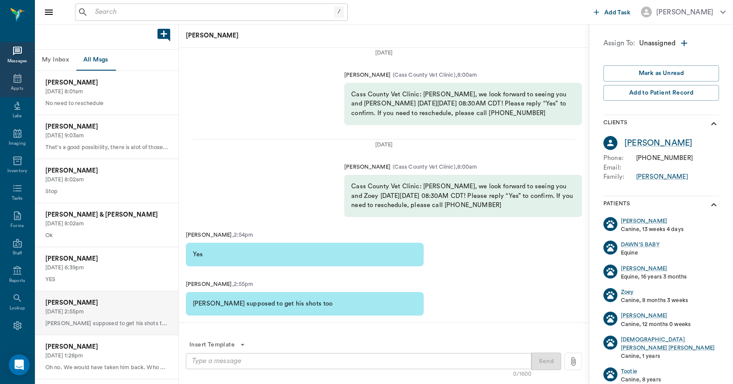
click at [17, 82] on icon at bounding box center [18, 78] width 8 height 9
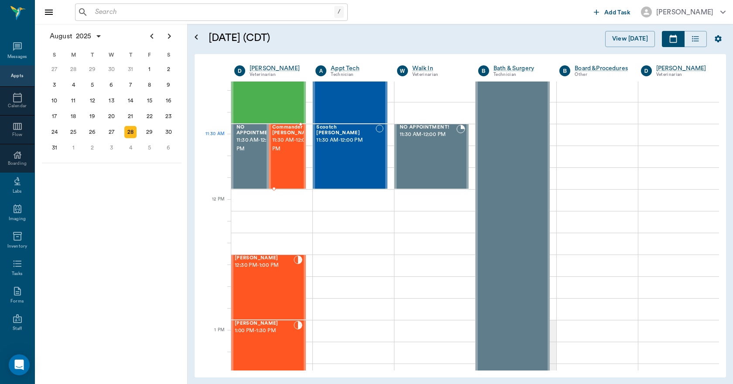
scroll to position [437, 0]
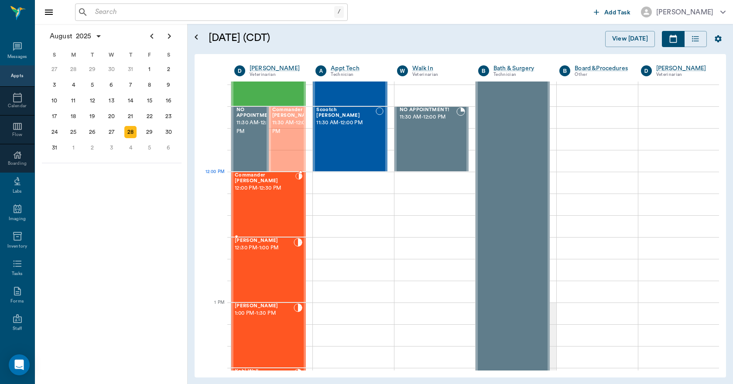
drag, startPoint x: 277, startPoint y: 144, endPoint x: 275, endPoint y: 200, distance: 55.9
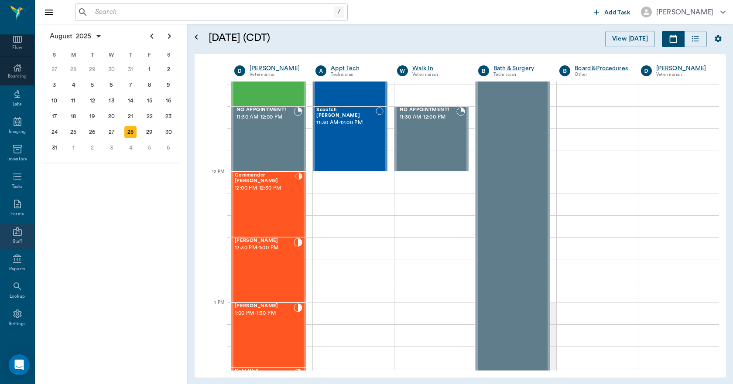
scroll to position [92, 0]
click at [8, 311] on div "Settings" at bounding box center [17, 314] width 34 height 27
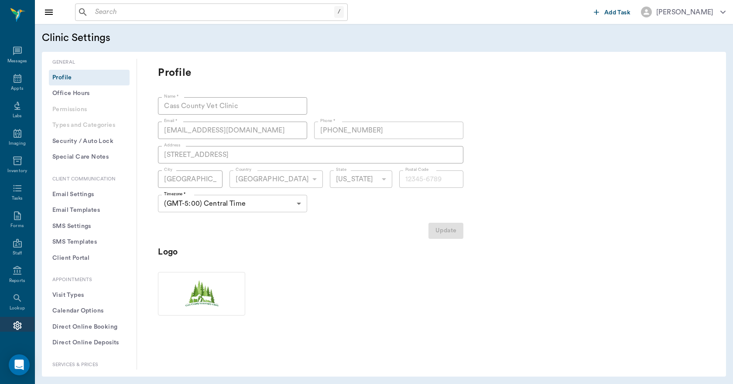
type input "75551"
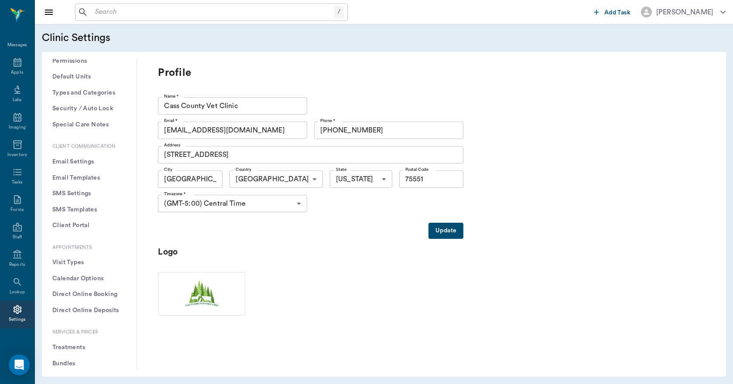
scroll to position [131, 0]
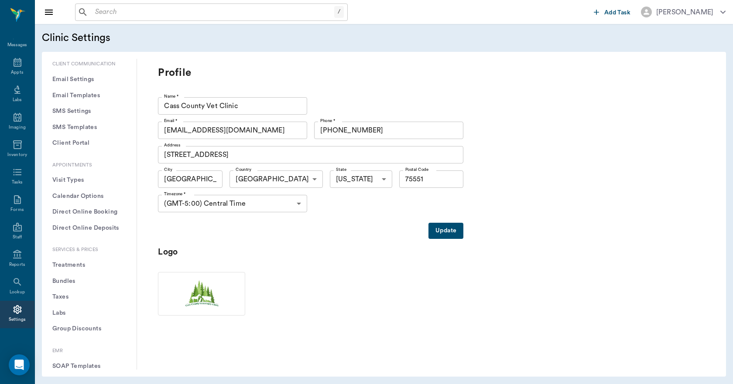
click at [71, 263] on button "Treatments" at bounding box center [89, 265] width 81 height 16
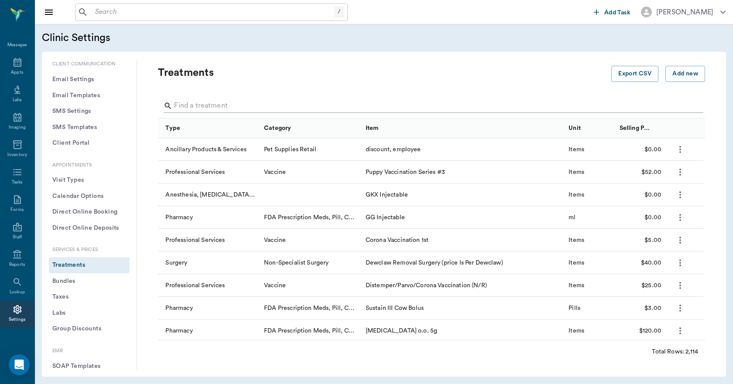
click at [209, 103] on input "Search" at bounding box center [432, 106] width 516 height 14
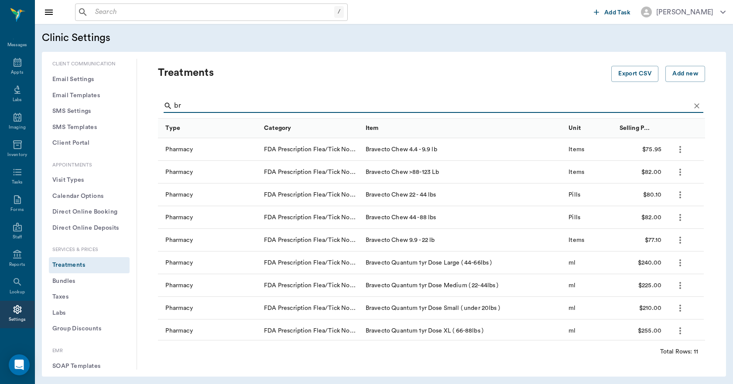
type input "b"
type input "nexgard"
